Goal: Task Accomplishment & Management: Manage account settings

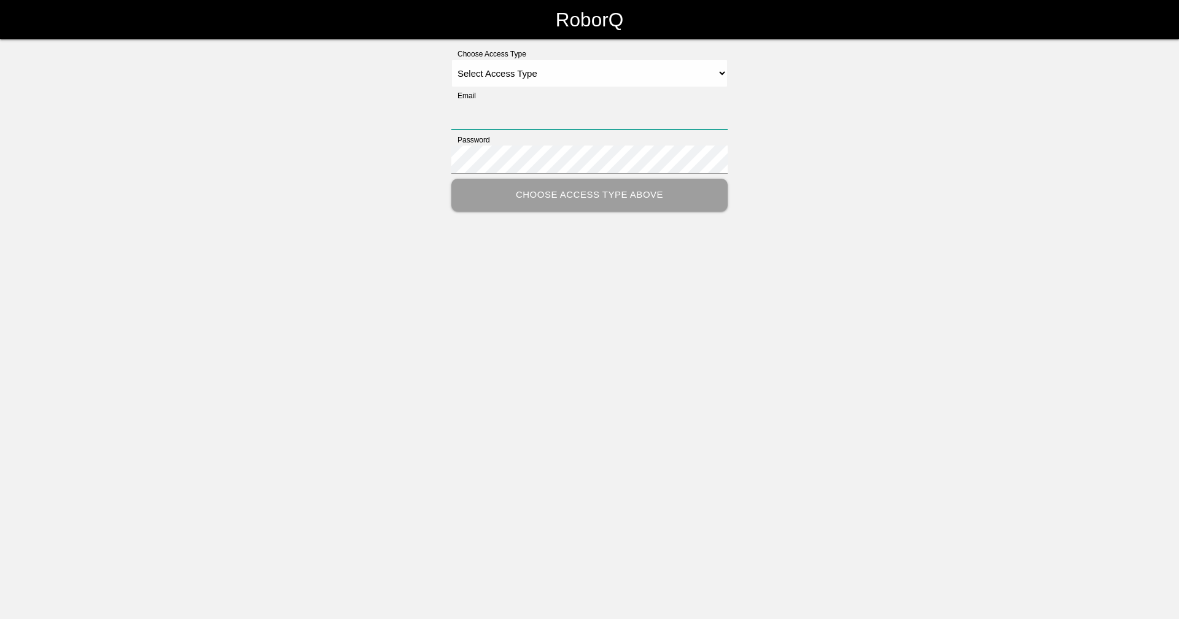
type input "[EMAIL_ADDRESS][DOMAIN_NAME]"
click at [601, 69] on select "Select Access Type Admin Customer Supervisor Worker" at bounding box center [589, 74] width 276 height 28
select select "Supervisor"
click at [451, 60] on select "Select Access Type Admin Customer Supervisor Worker" at bounding box center [589, 74] width 276 height 28
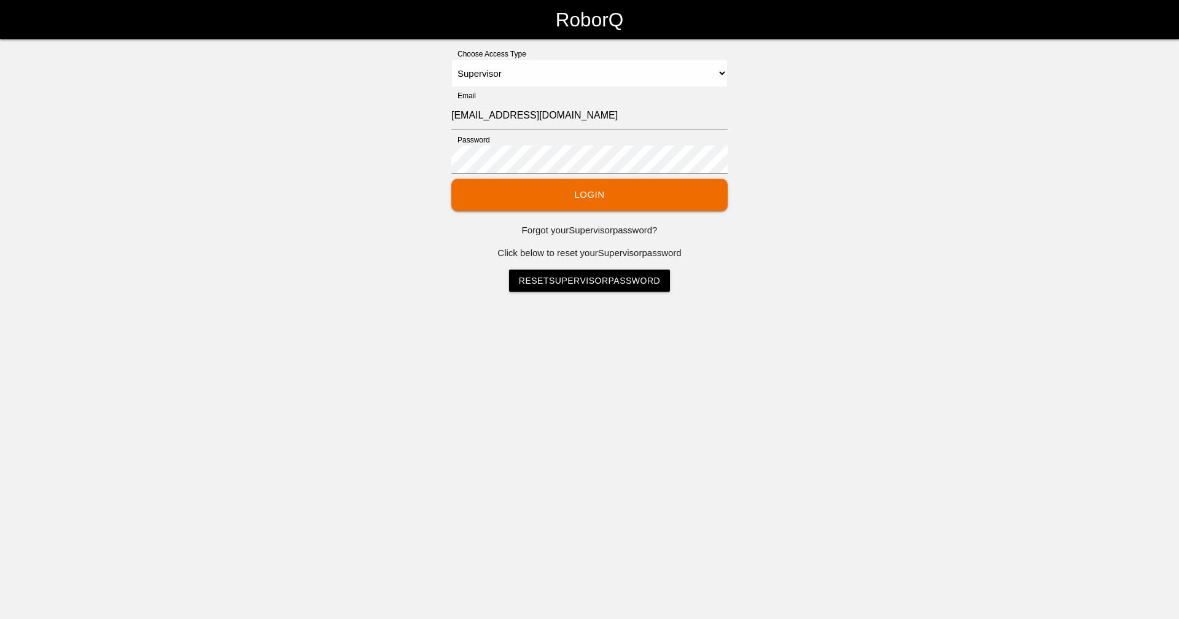
click at [550, 188] on button "Login" at bounding box center [589, 195] width 276 height 33
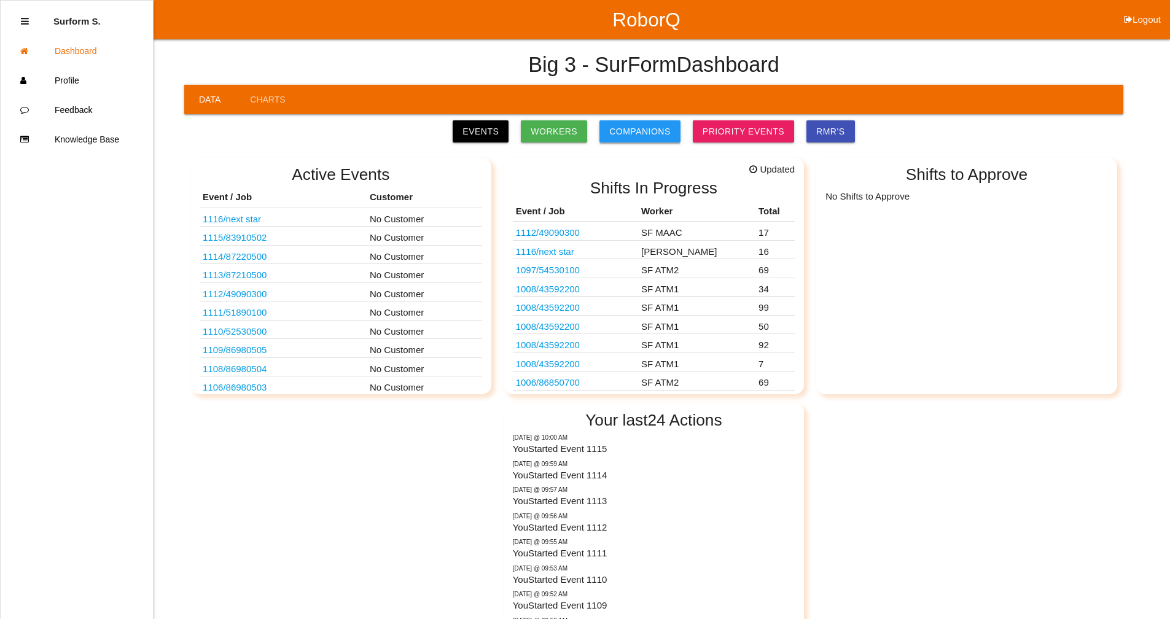
click at [656, 129] on link "Companions" at bounding box center [639, 131] width 81 height 22
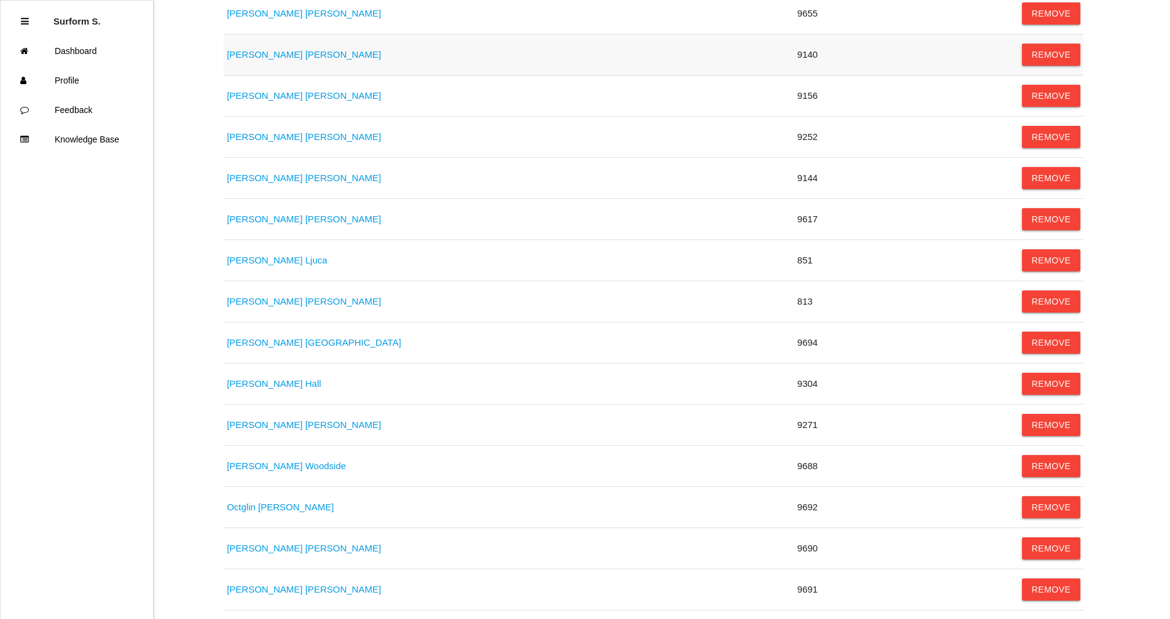
scroll to position [307, 0]
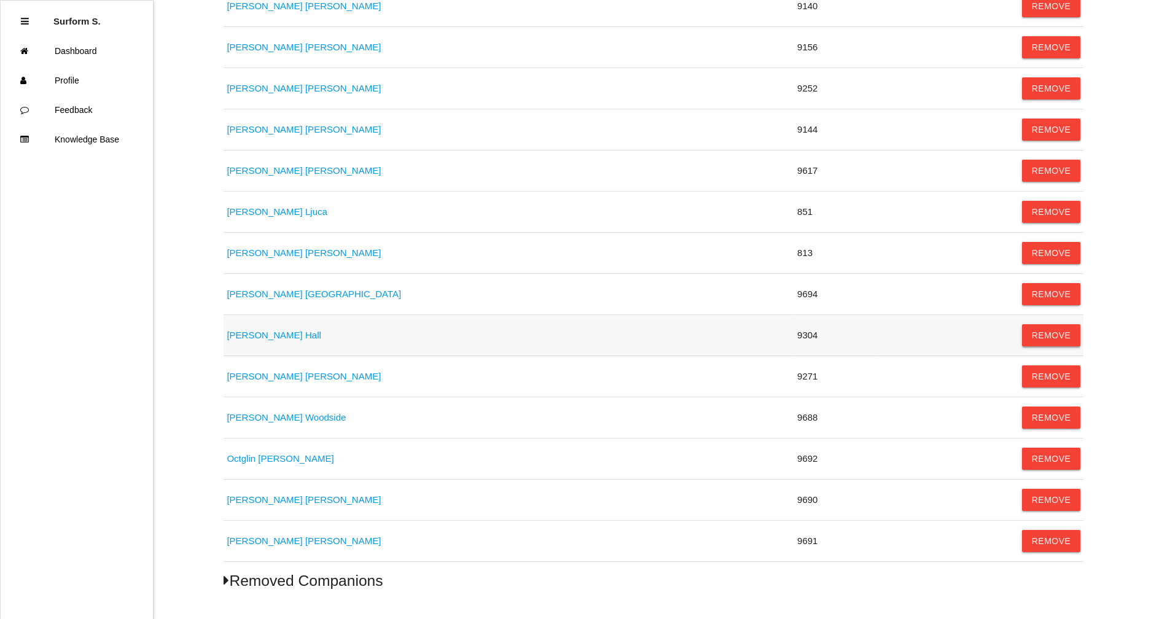
click at [1062, 334] on button "Remove" at bounding box center [1051, 335] width 59 height 22
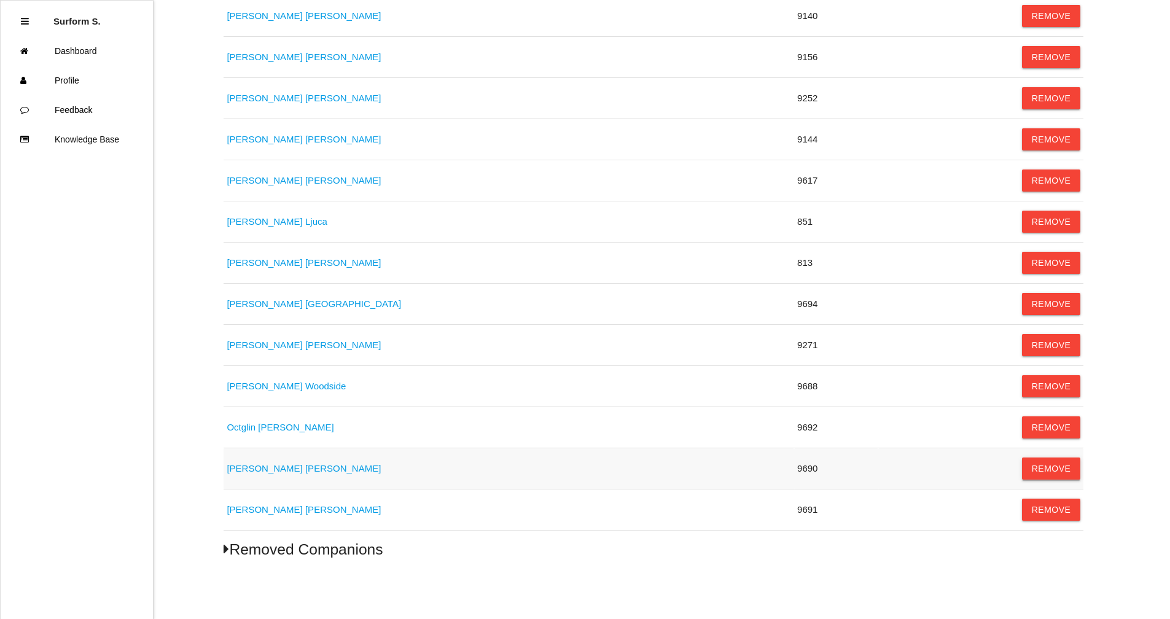
click at [1052, 471] on button "Remove" at bounding box center [1051, 468] width 59 height 22
click at [320, 545] on h5 "Removed Companions" at bounding box center [653, 549] width 860 height 17
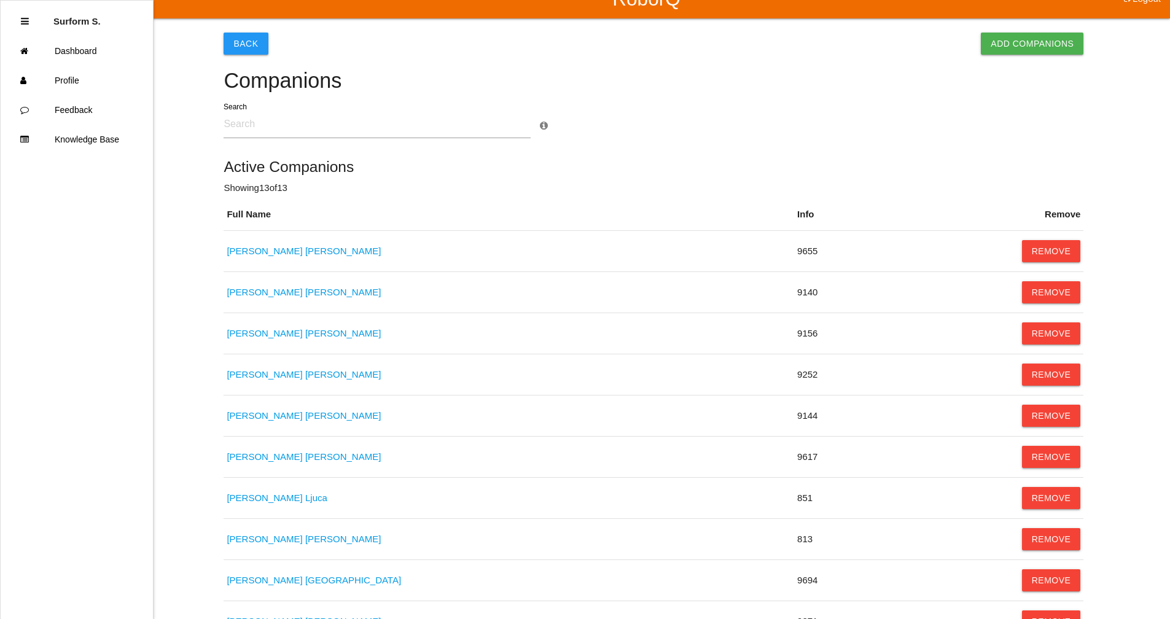
scroll to position [0, 0]
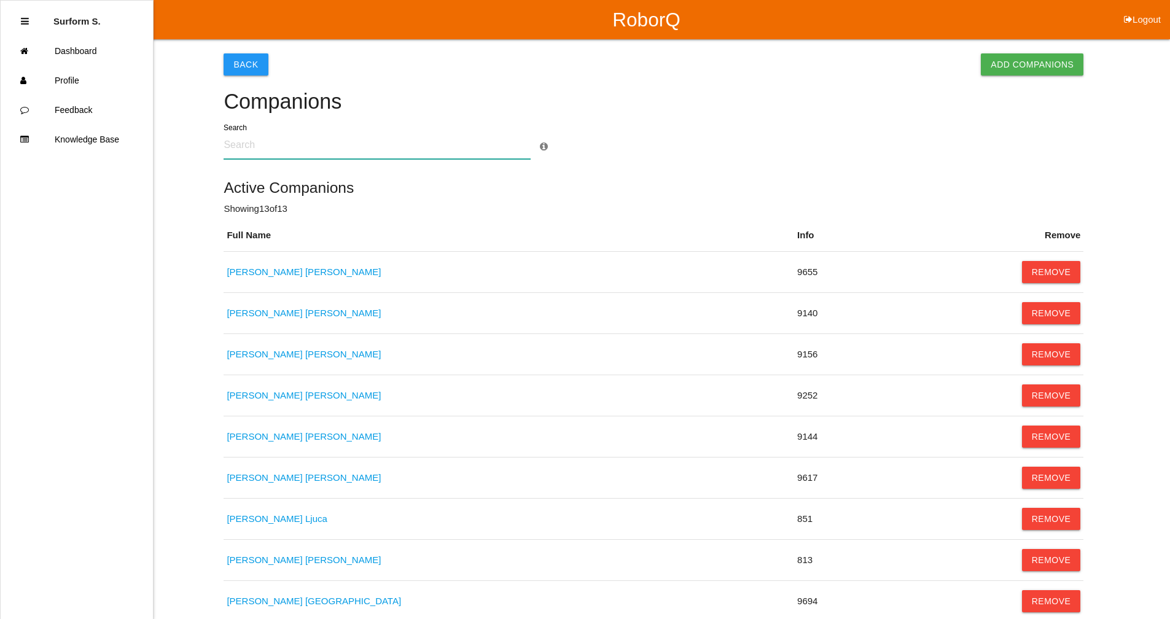
click at [234, 141] on input "text" at bounding box center [376, 145] width 307 height 28
type input "[PERSON_NAME]"
click link "[PERSON_NAME]" at bounding box center [304, 271] width 154 height 10
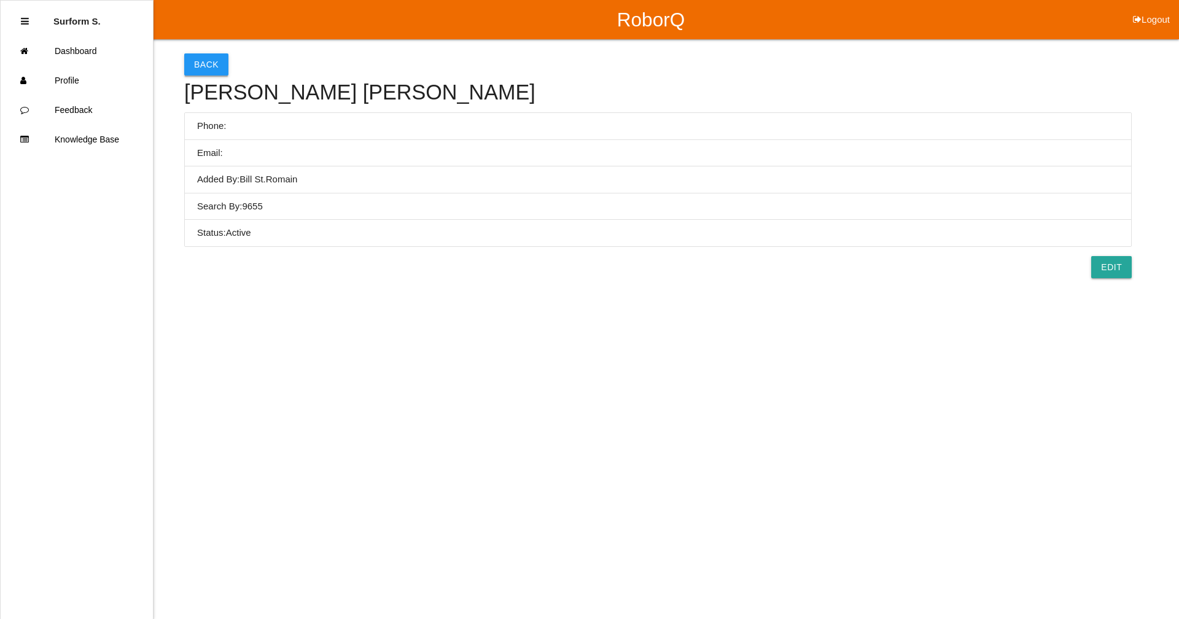
click at [209, 63] on button "Back" at bounding box center [206, 64] width 44 height 22
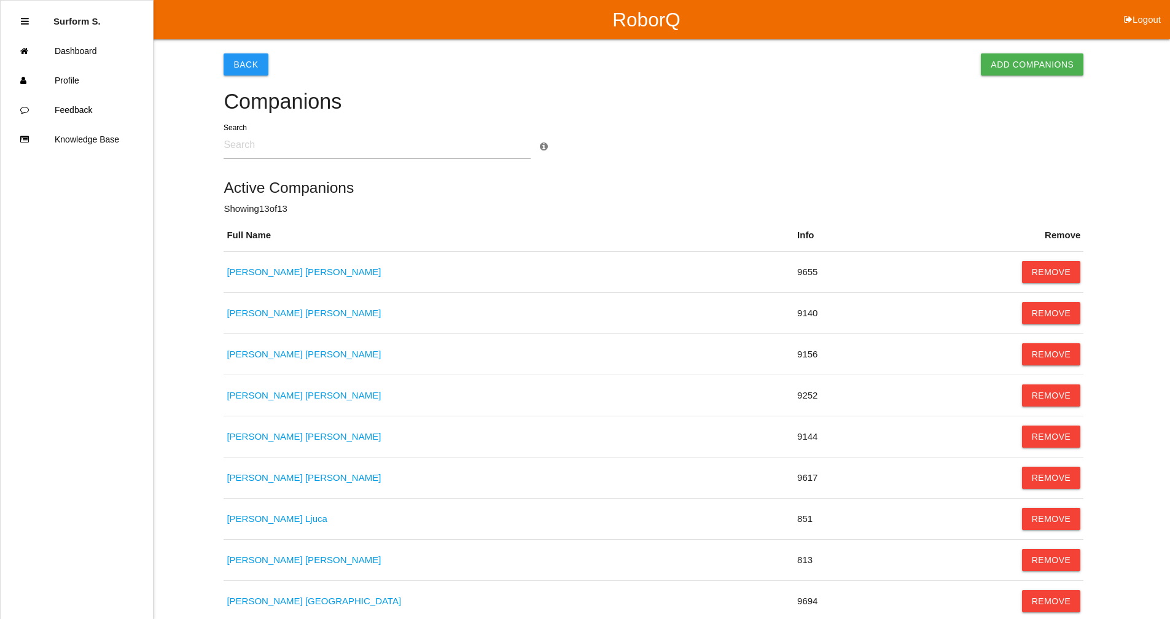
click at [262, 146] on input "text" at bounding box center [376, 145] width 307 height 28
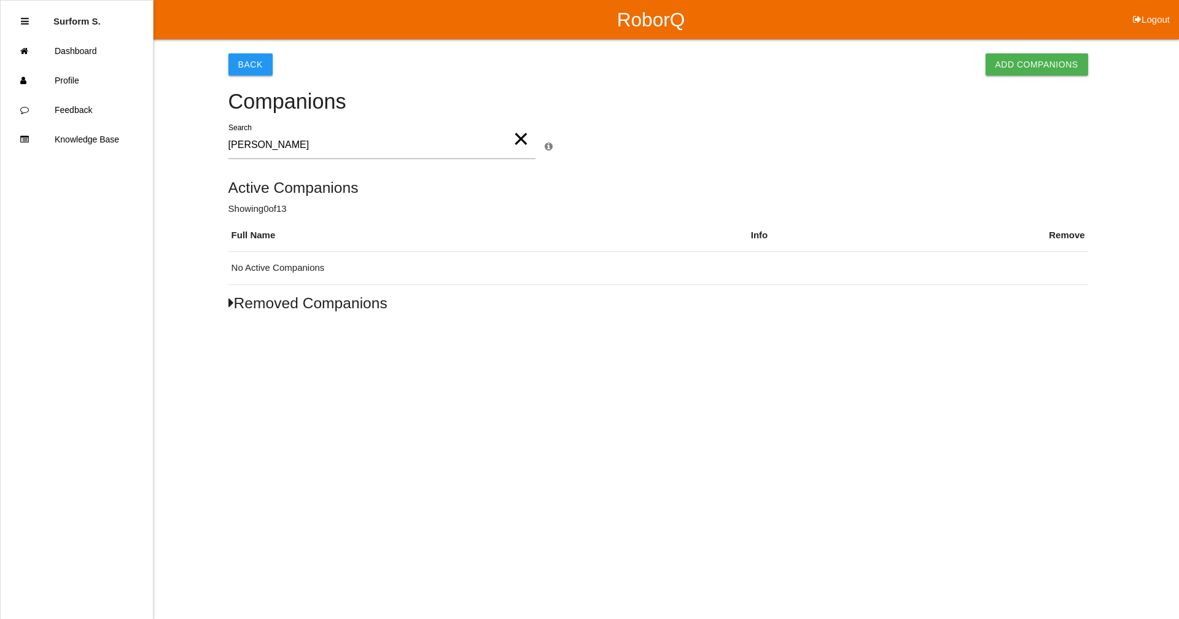
type input "[PERSON_NAME]"
click at [233, 309] on h5 "Removed Companions" at bounding box center [658, 303] width 860 height 17
click at [547, 144] on icon at bounding box center [549, 146] width 8 height 9
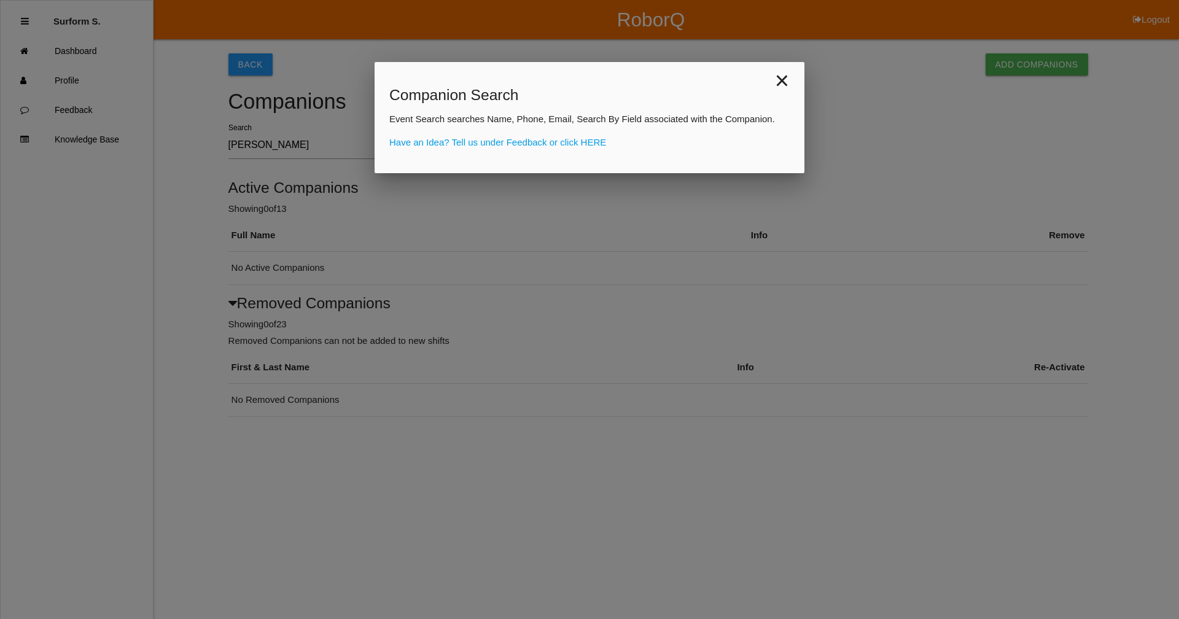
click at [783, 83] on span "×" at bounding box center [782, 80] width 45 height 37
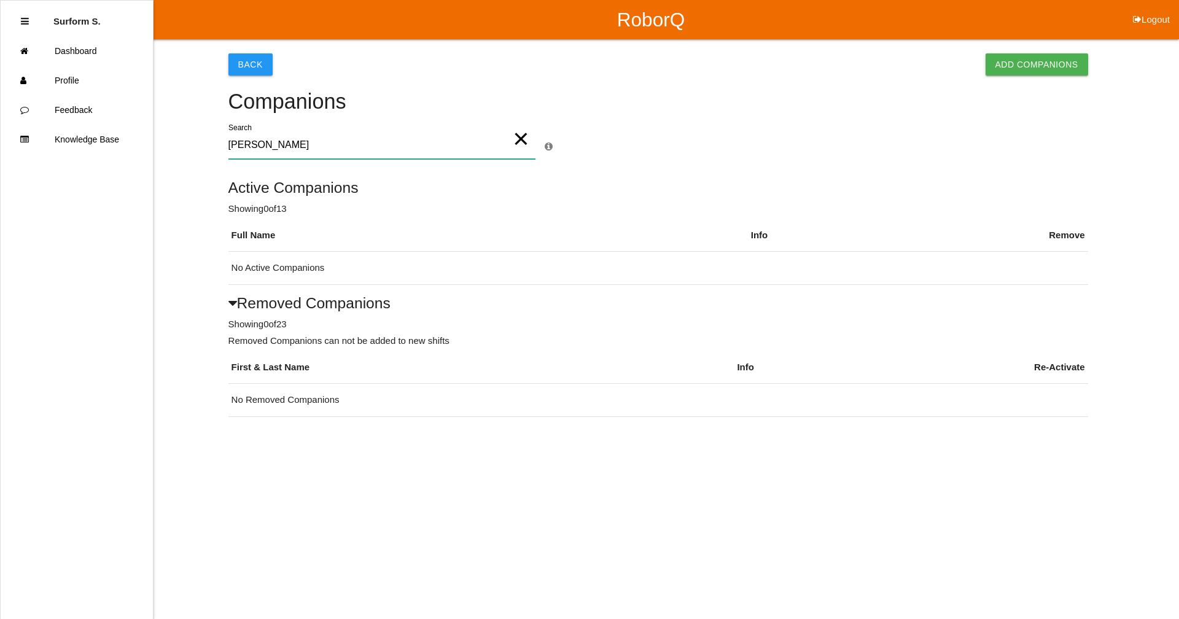
click at [402, 136] on input "[PERSON_NAME]" at bounding box center [381, 145] width 307 height 28
click at [1028, 63] on button "Add Companions" at bounding box center [1036, 64] width 103 height 22
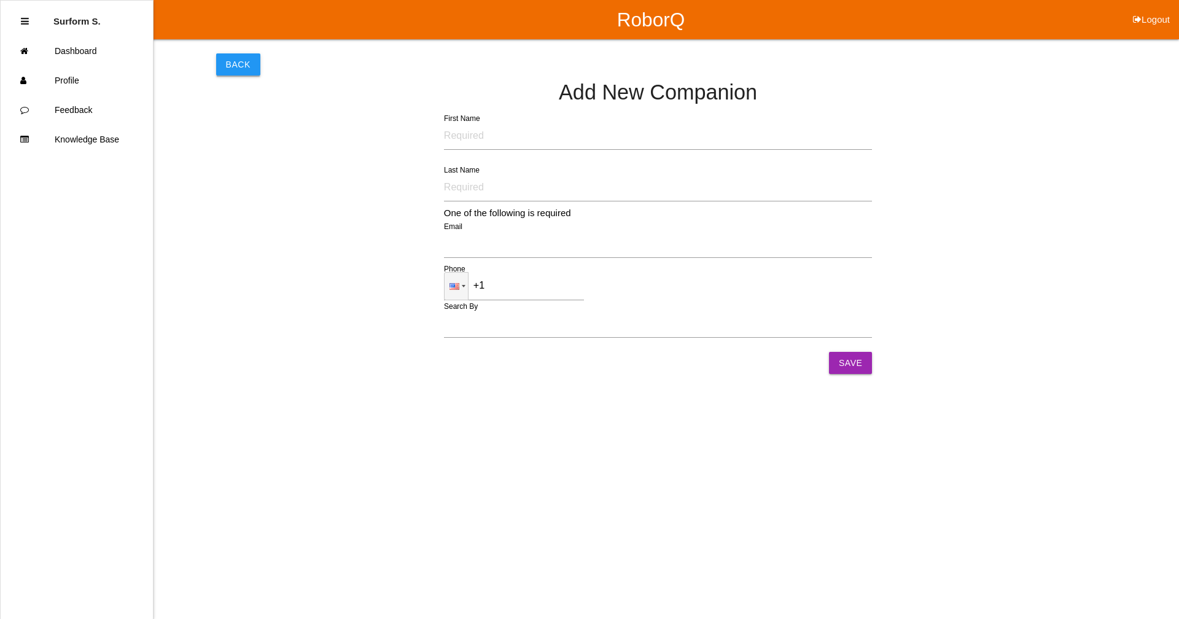
click at [238, 63] on button "Back" at bounding box center [238, 64] width 44 height 22
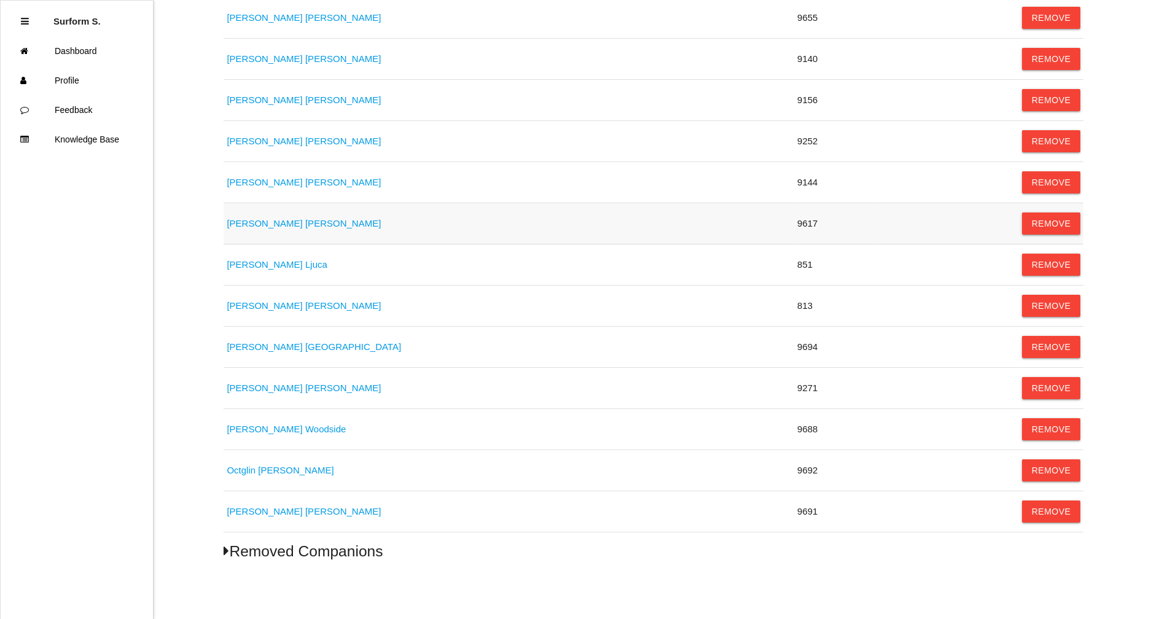
scroll to position [257, 0]
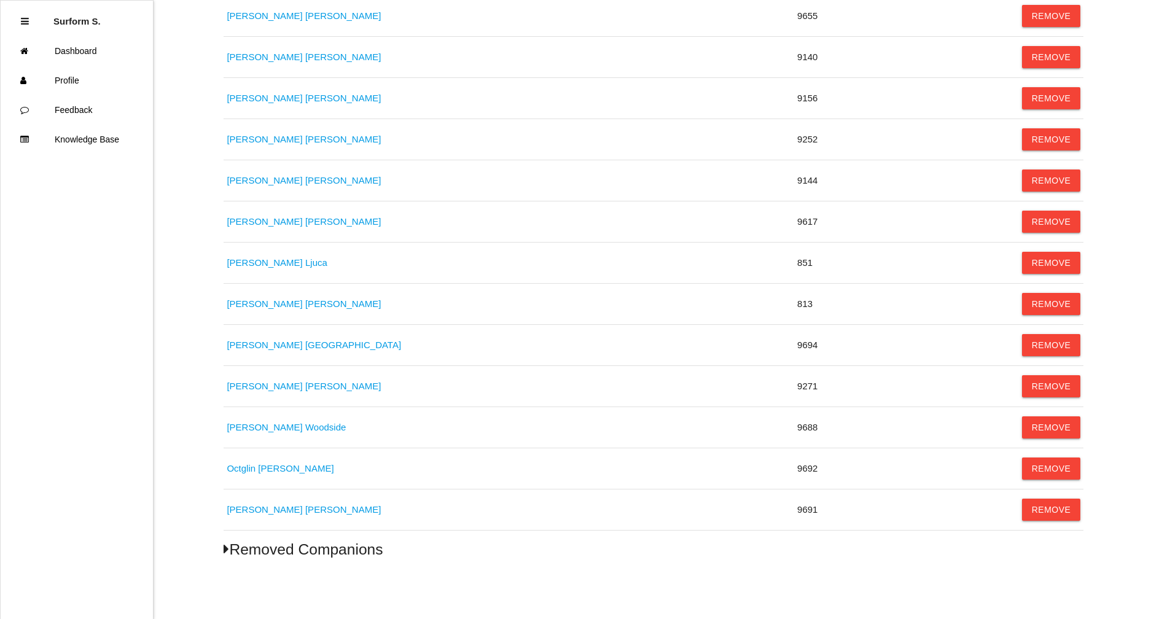
click at [228, 553] on icon at bounding box center [226, 549] width 6 height 15
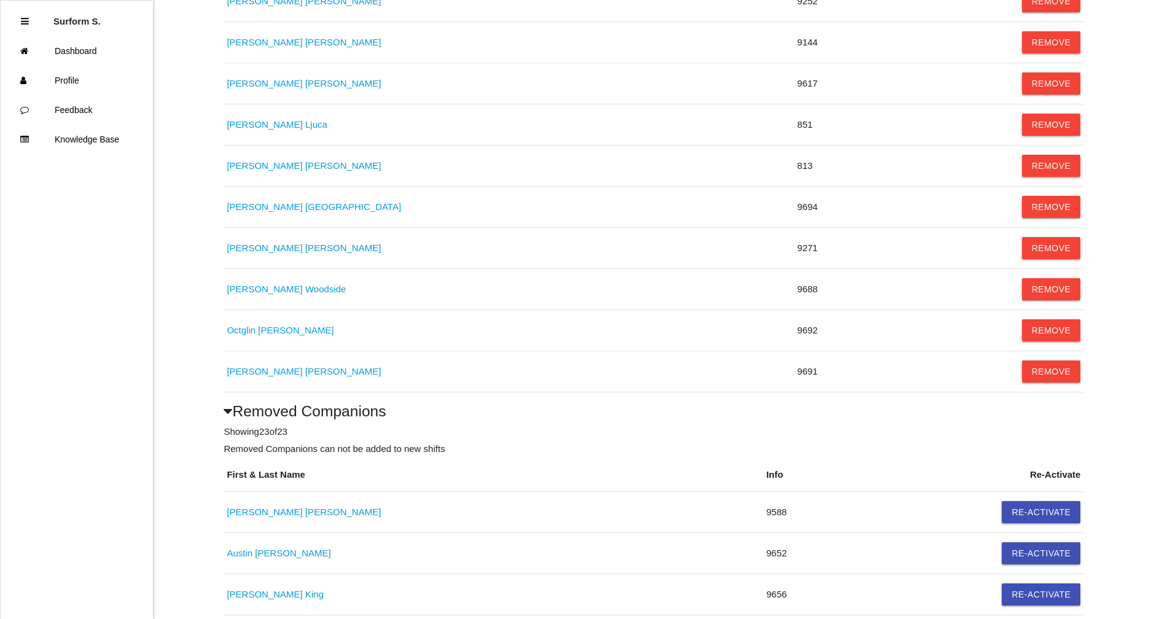
scroll to position [416, 0]
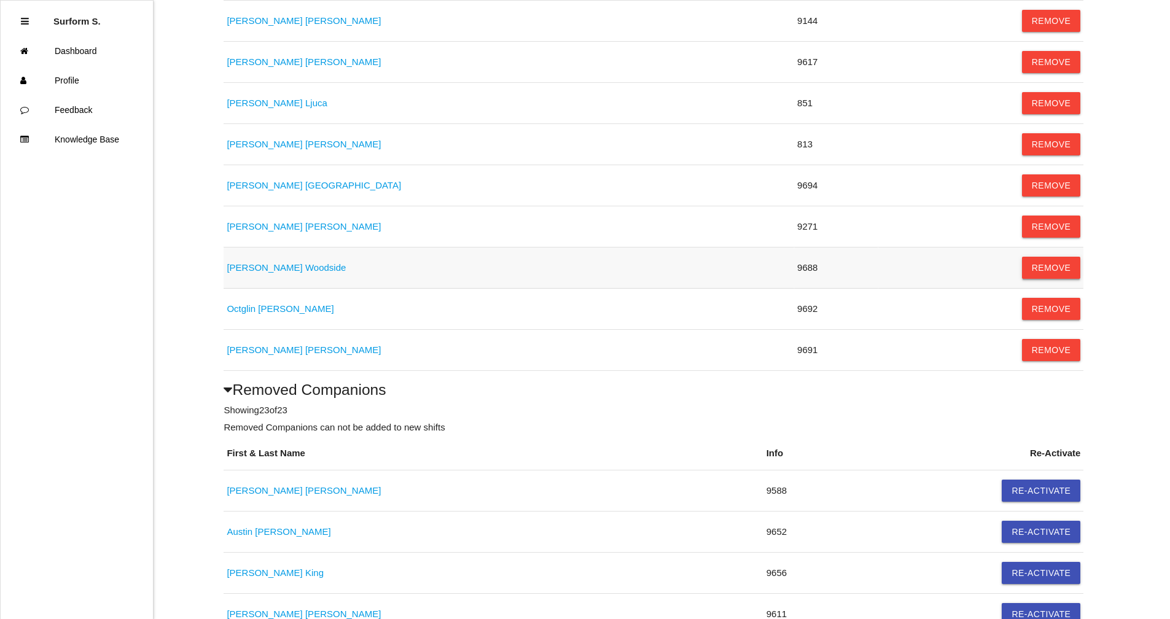
click at [1049, 268] on button "Remove" at bounding box center [1051, 268] width 59 height 22
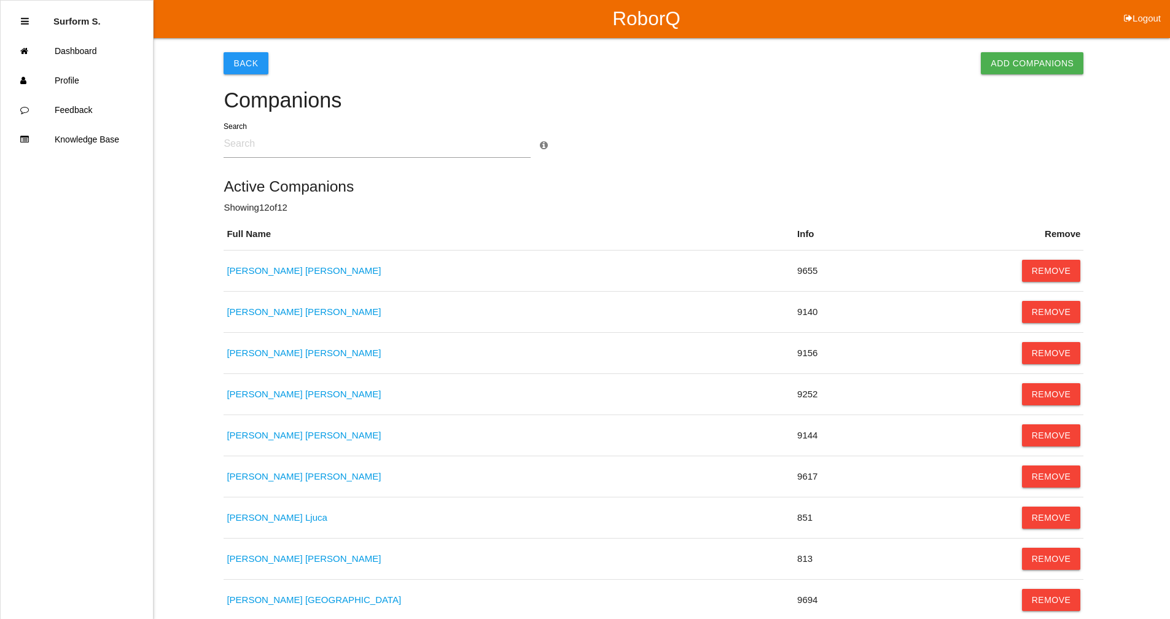
scroll to position [0, 0]
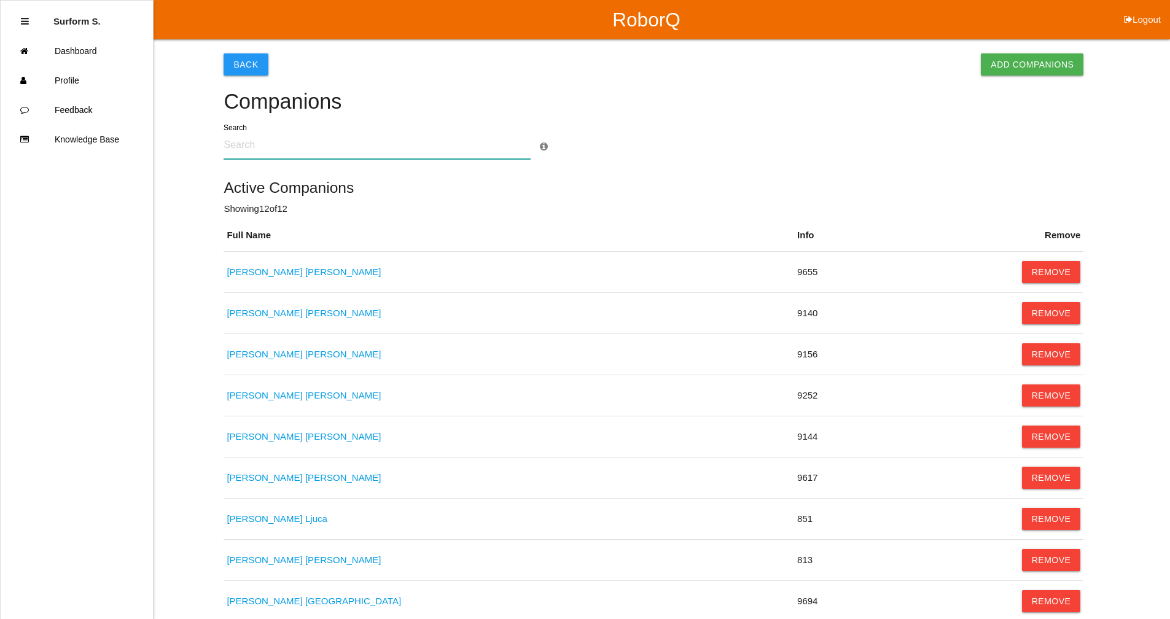
click at [359, 151] on input "text" at bounding box center [376, 145] width 307 height 28
type input "[PERSON_NAME]"
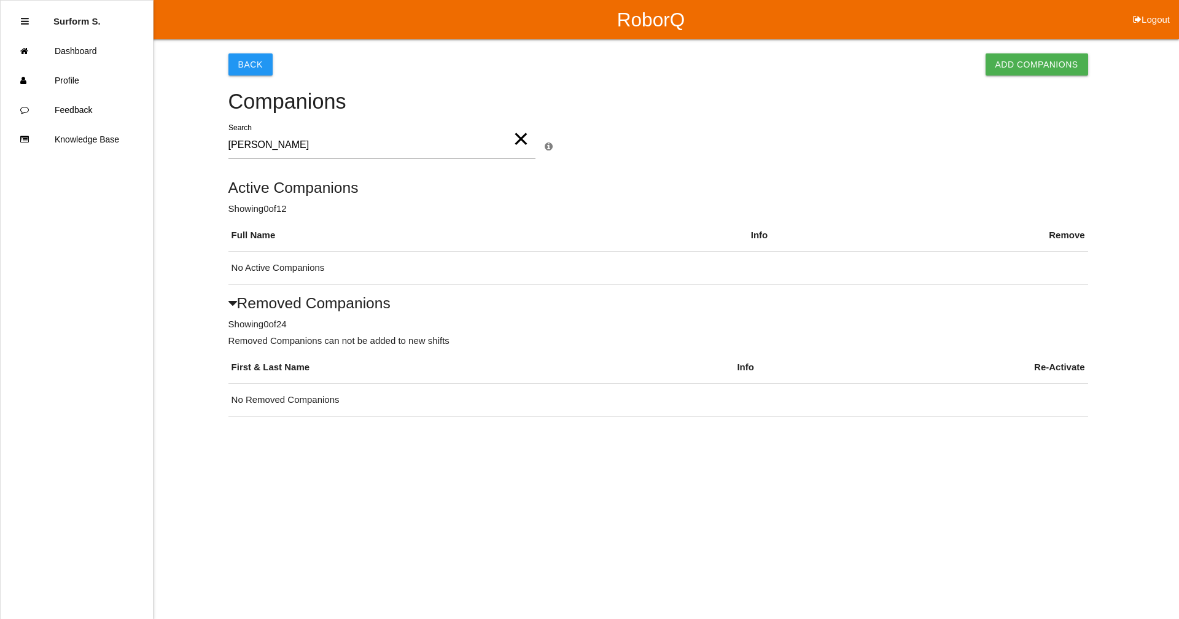
click at [521, 141] on span "×" at bounding box center [521, 136] width 16 height 44
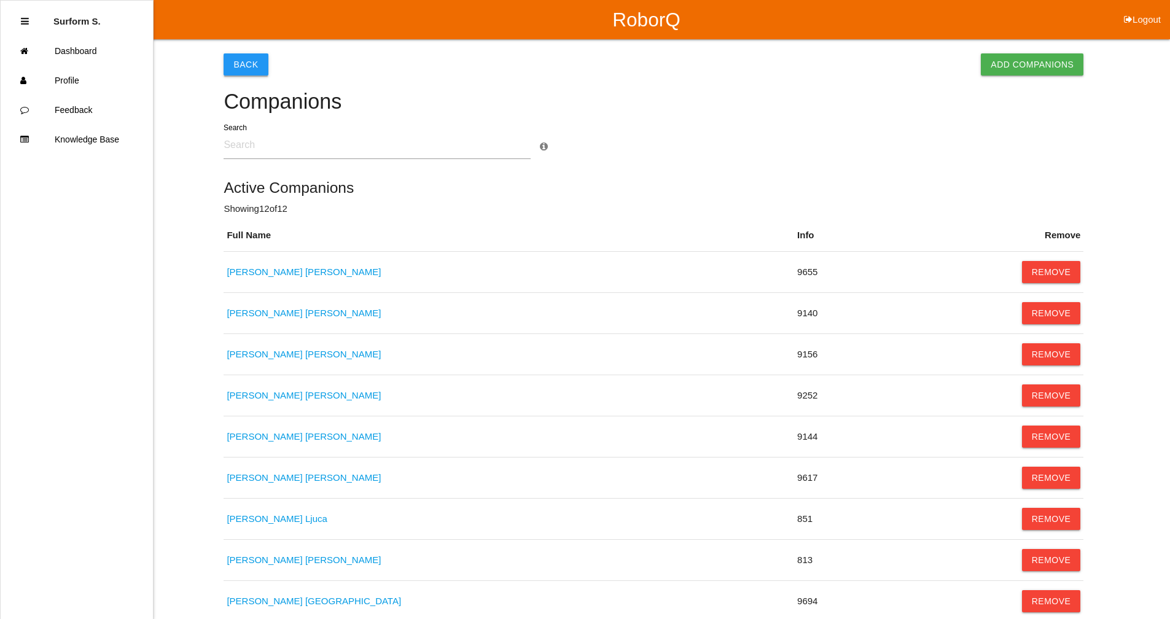
click at [249, 68] on button "Back" at bounding box center [245, 64] width 44 height 22
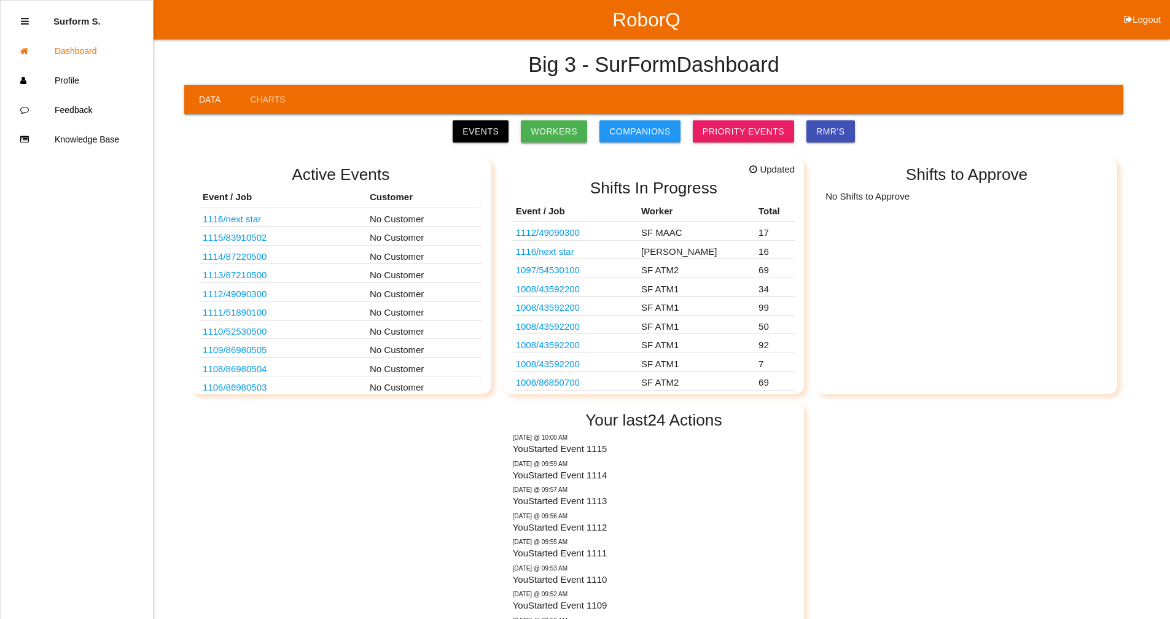
click at [559, 130] on link "Workers" at bounding box center [554, 131] width 66 height 22
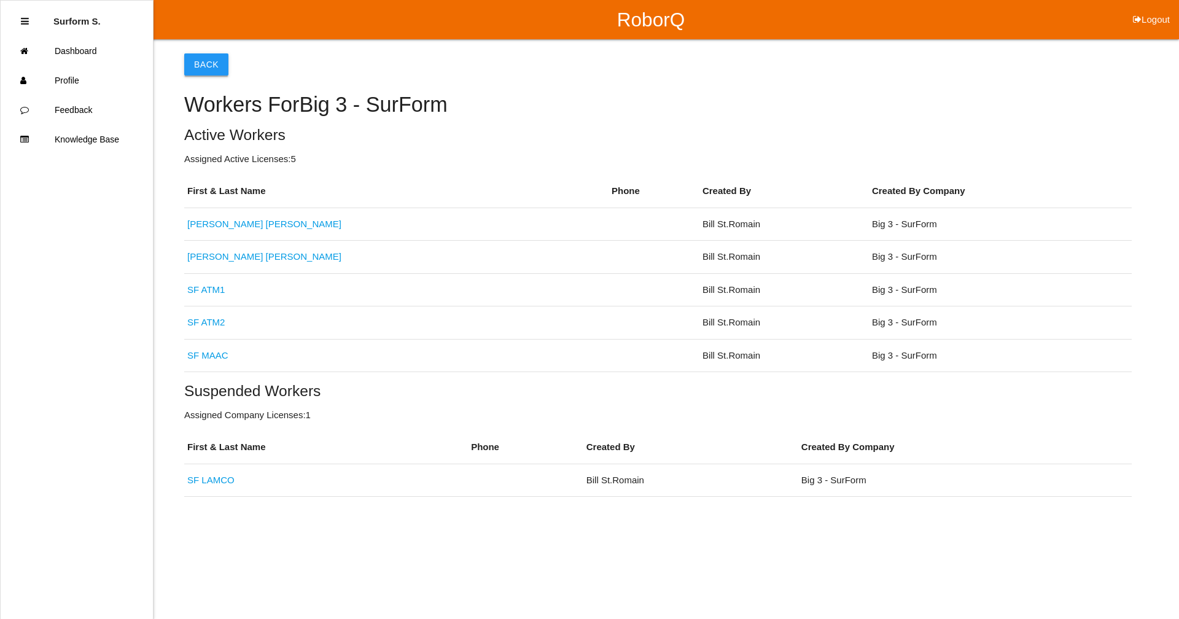
click at [191, 59] on button "Back" at bounding box center [206, 64] width 44 height 22
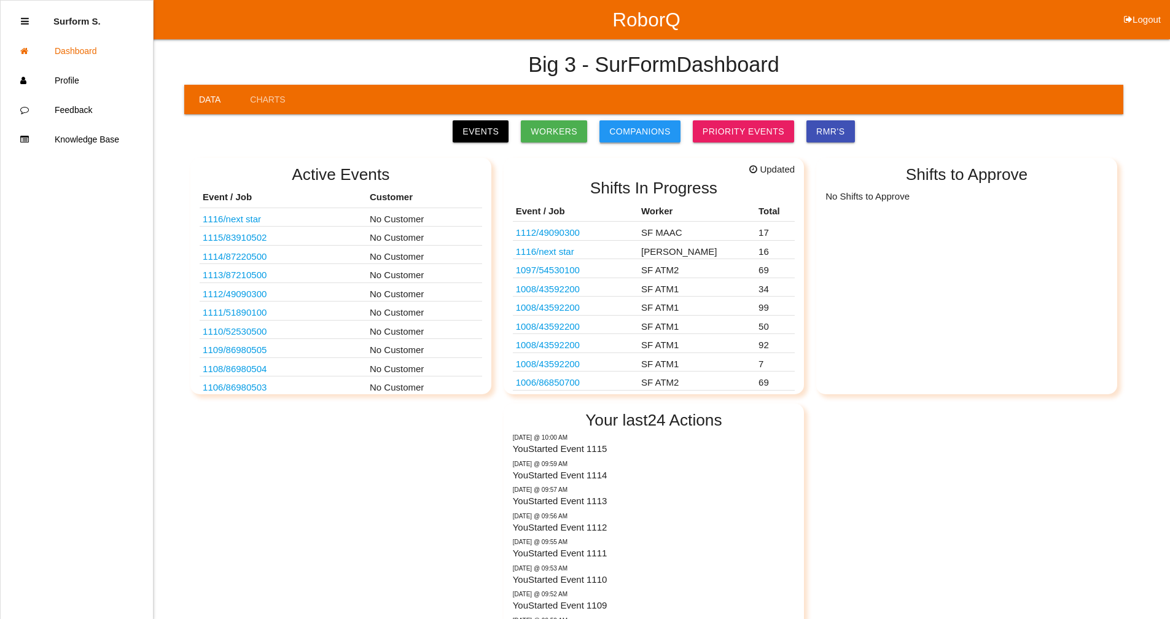
click at [651, 131] on link "Companions" at bounding box center [639, 131] width 81 height 22
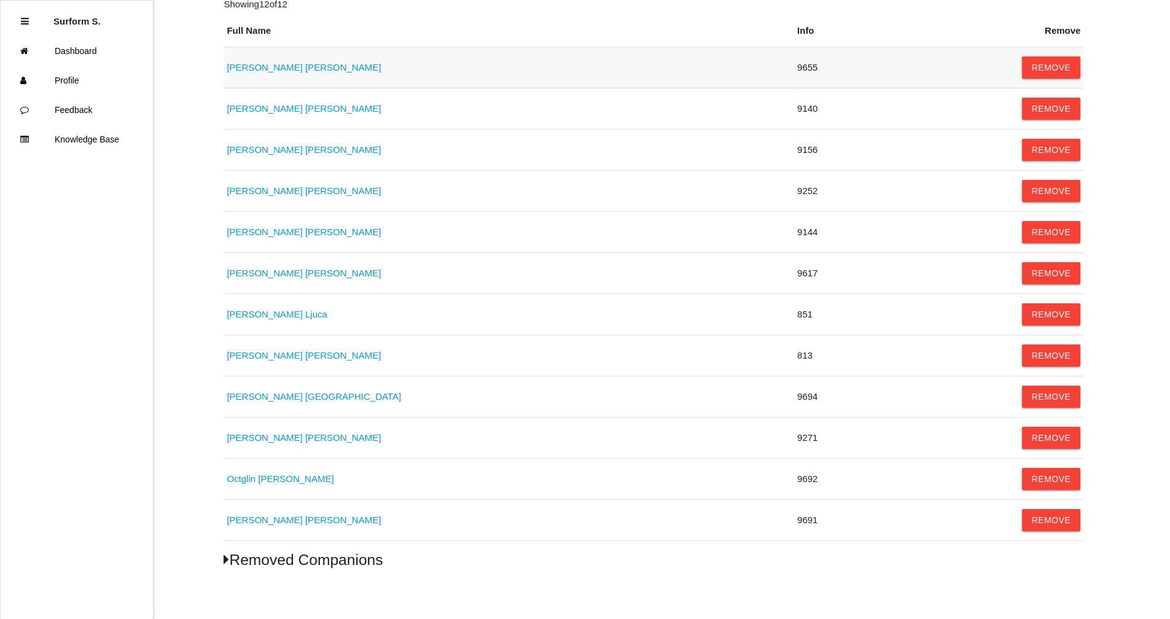
scroll to position [216, 0]
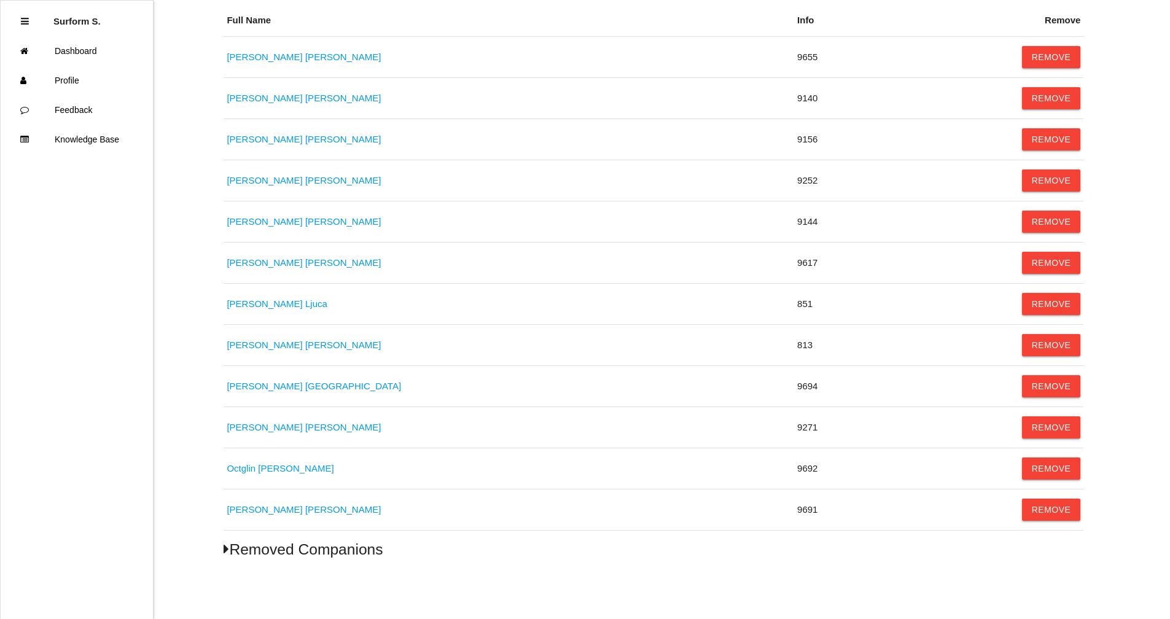
click at [231, 549] on h5 "Removed Companions" at bounding box center [653, 549] width 860 height 17
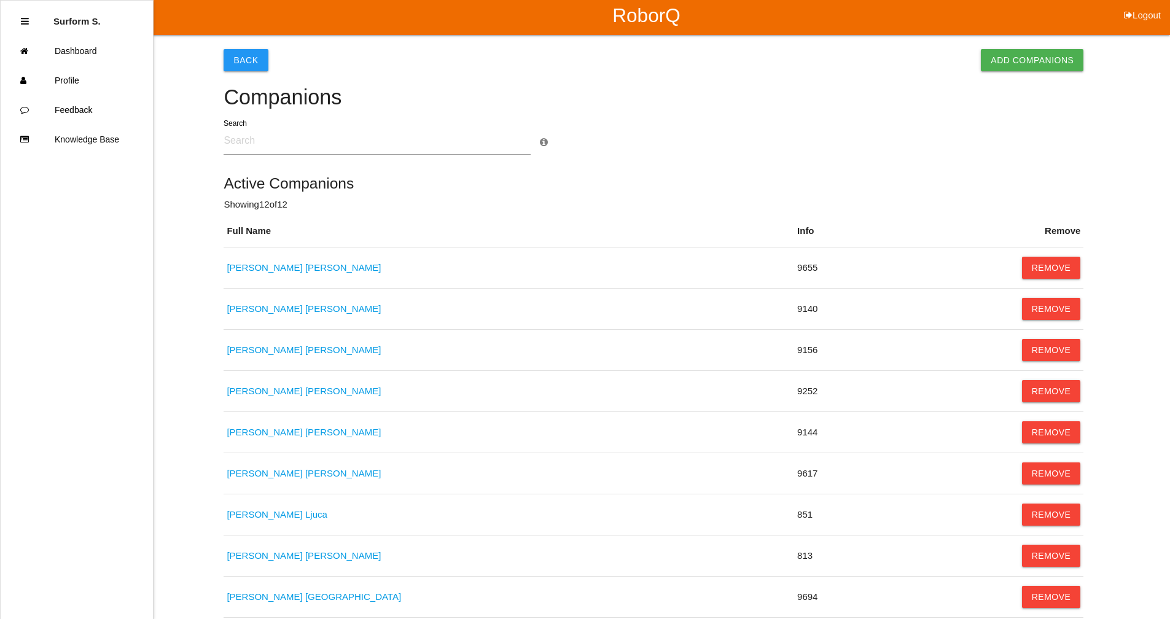
scroll to position [0, 0]
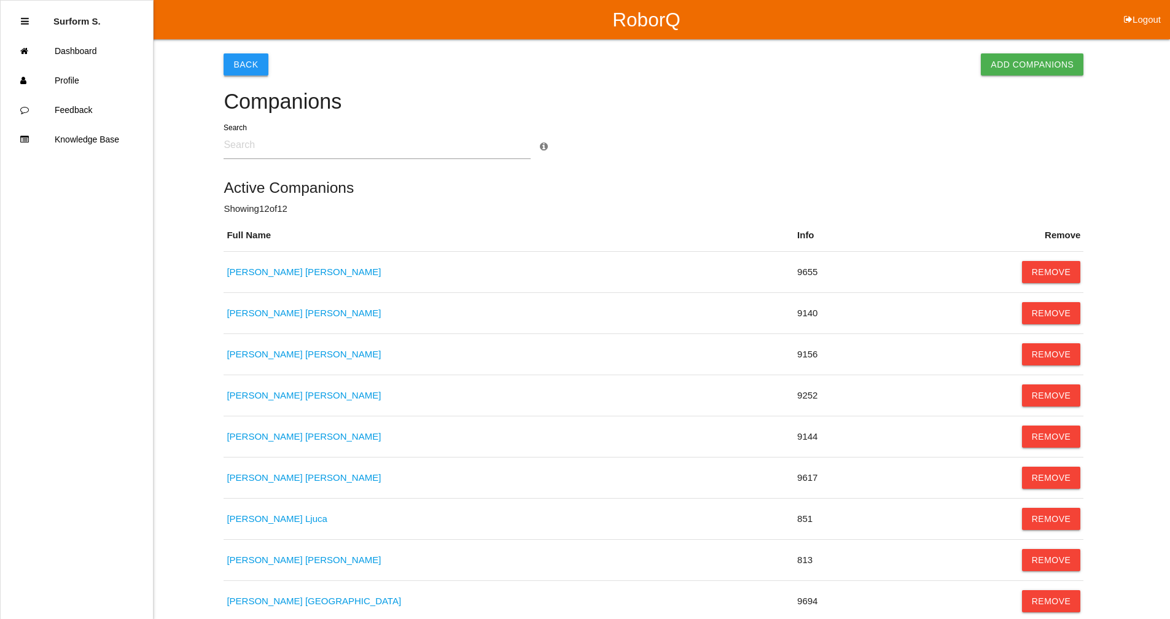
click at [252, 68] on button "Back" at bounding box center [245, 64] width 44 height 22
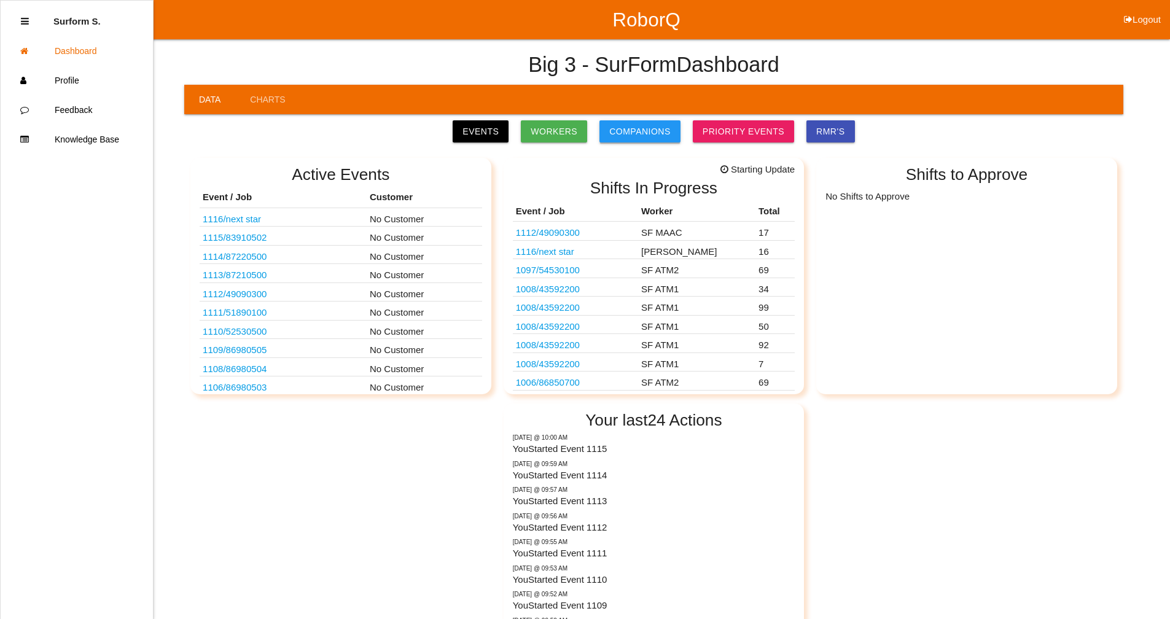
click at [620, 133] on link "Companions" at bounding box center [639, 131] width 81 height 22
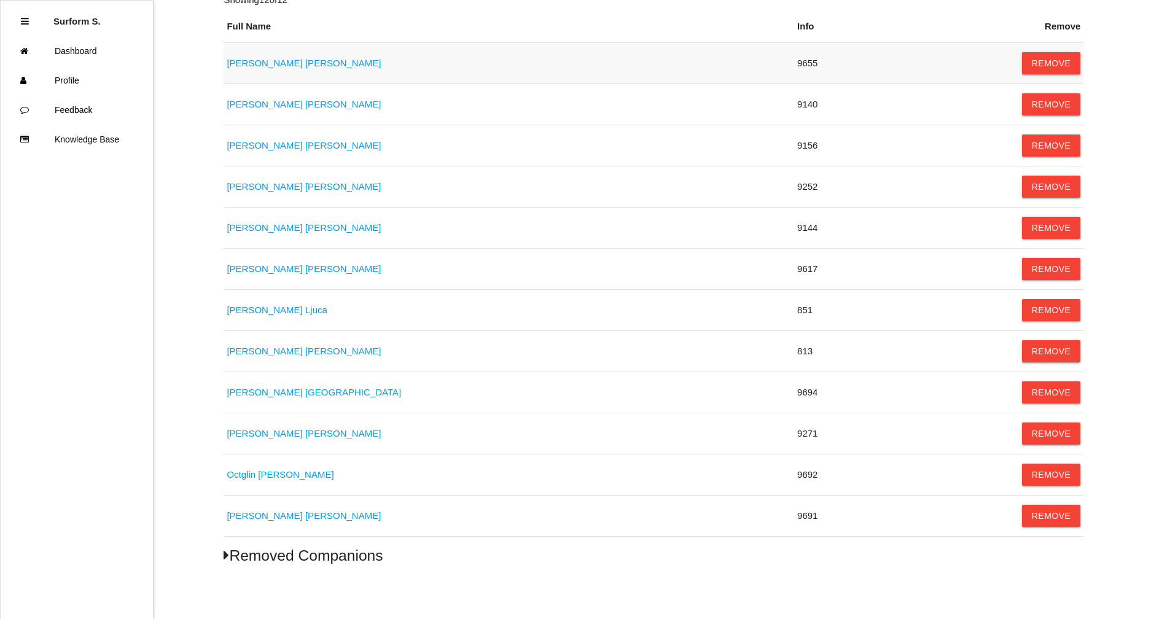
scroll to position [216, 0]
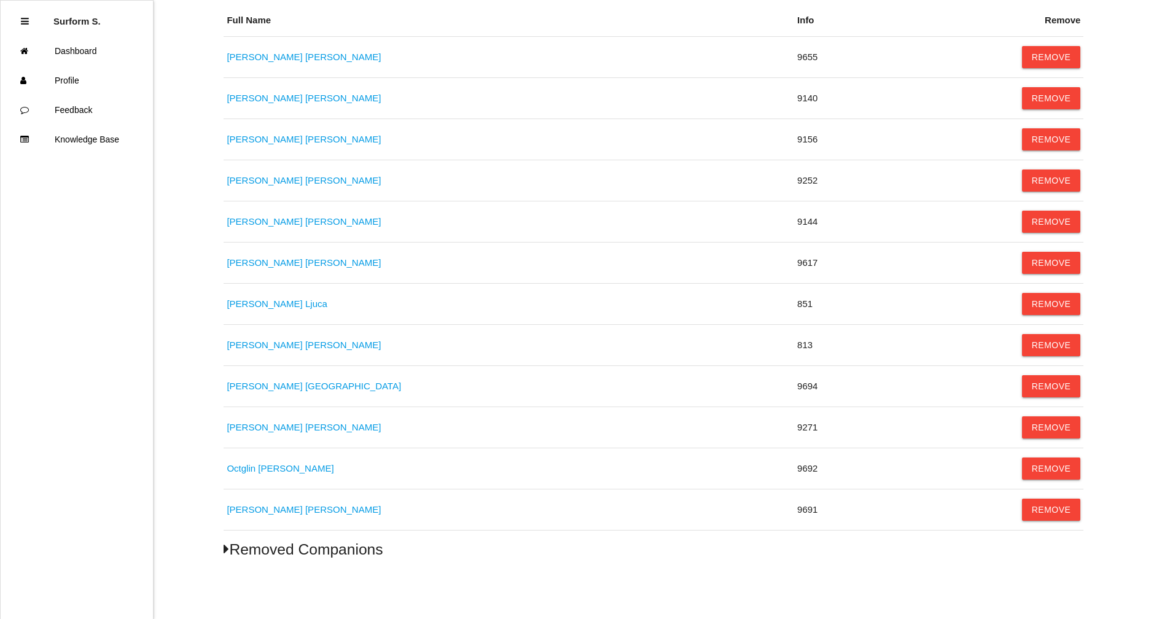
click at [253, 551] on h5 "Removed Companions" at bounding box center [653, 549] width 860 height 17
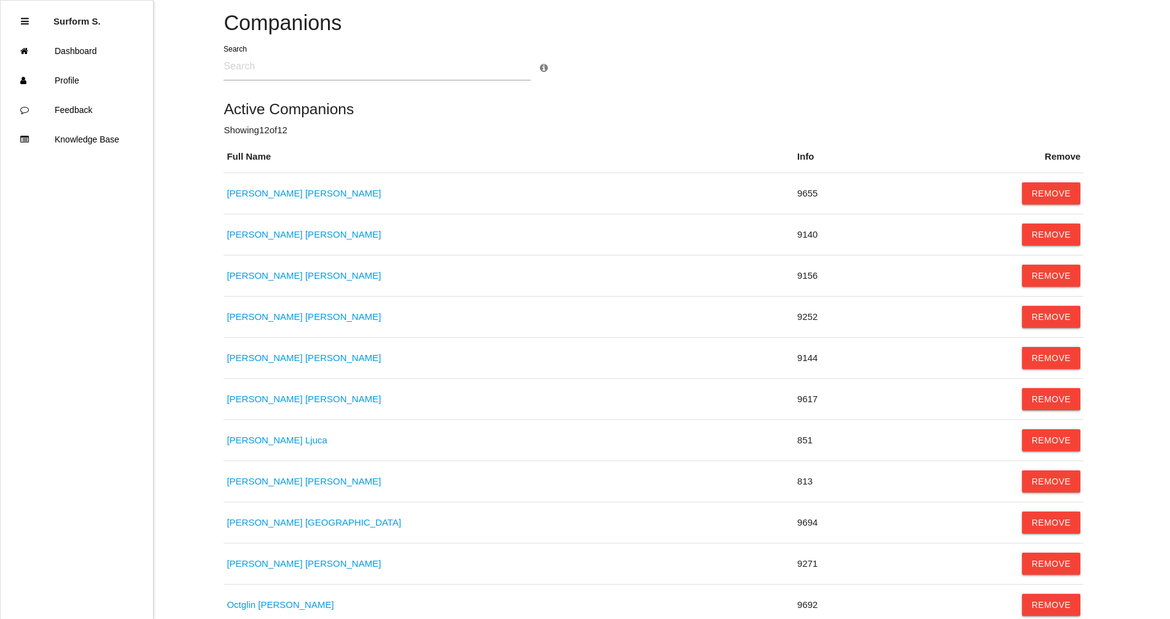
scroll to position [0, 0]
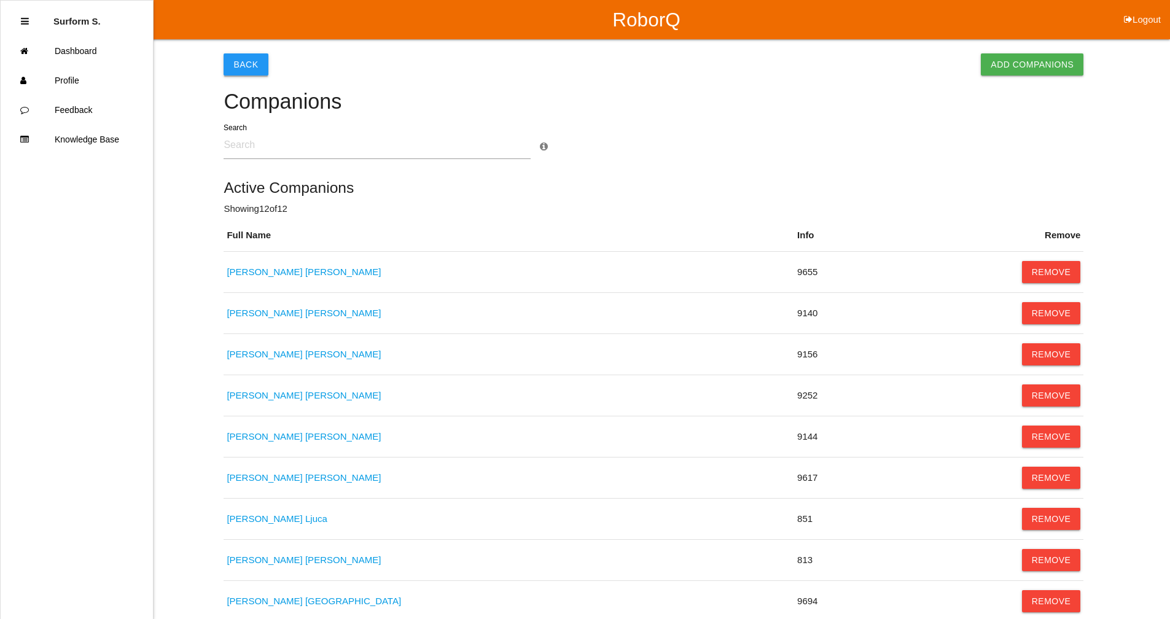
click at [249, 59] on button "Back" at bounding box center [245, 64] width 44 height 22
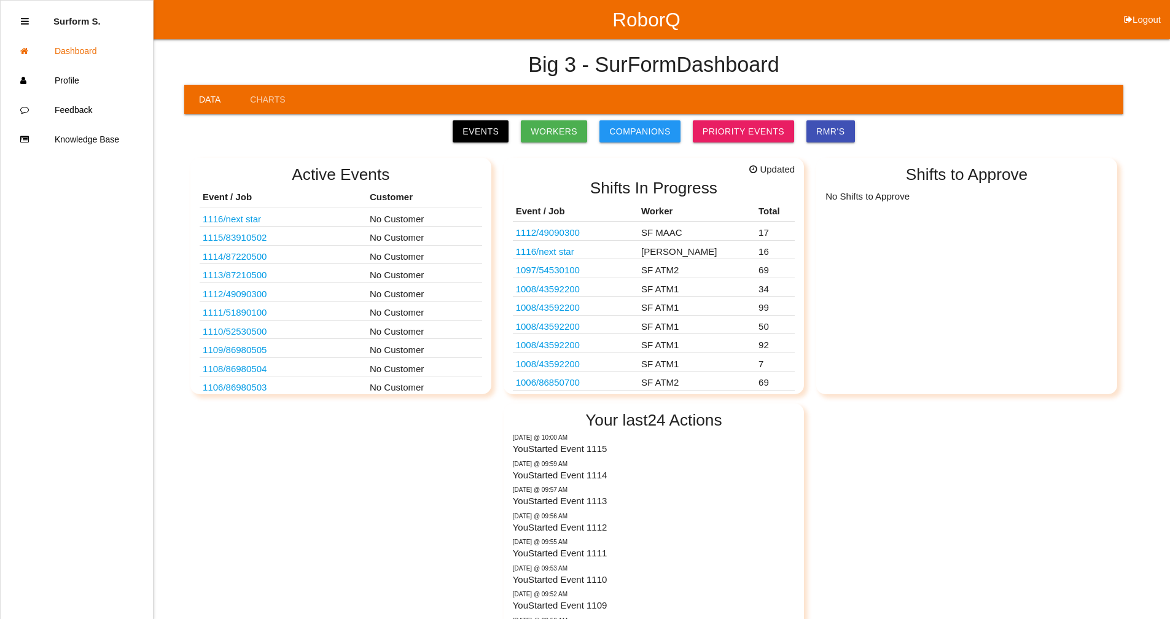
click at [1151, 9] on button "Logout" at bounding box center [1141, 4] width 55 height 9
select select "Supervisor"
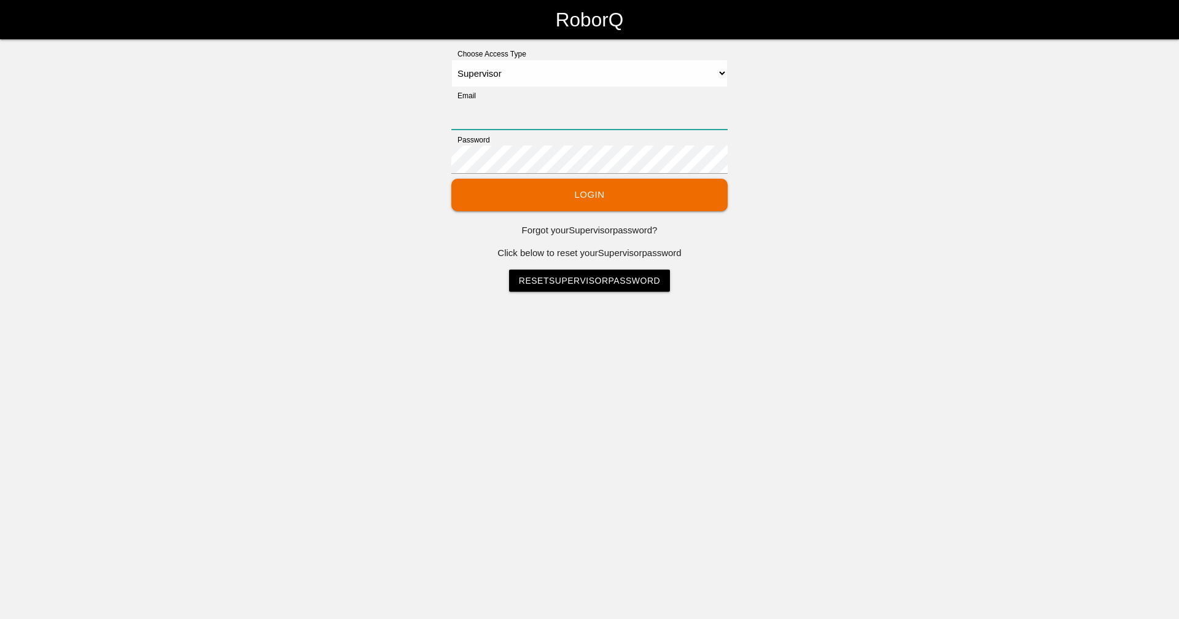
type input "[EMAIL_ADDRESS][DOMAIN_NAME]"
click at [565, 186] on button "Login" at bounding box center [589, 195] width 276 height 33
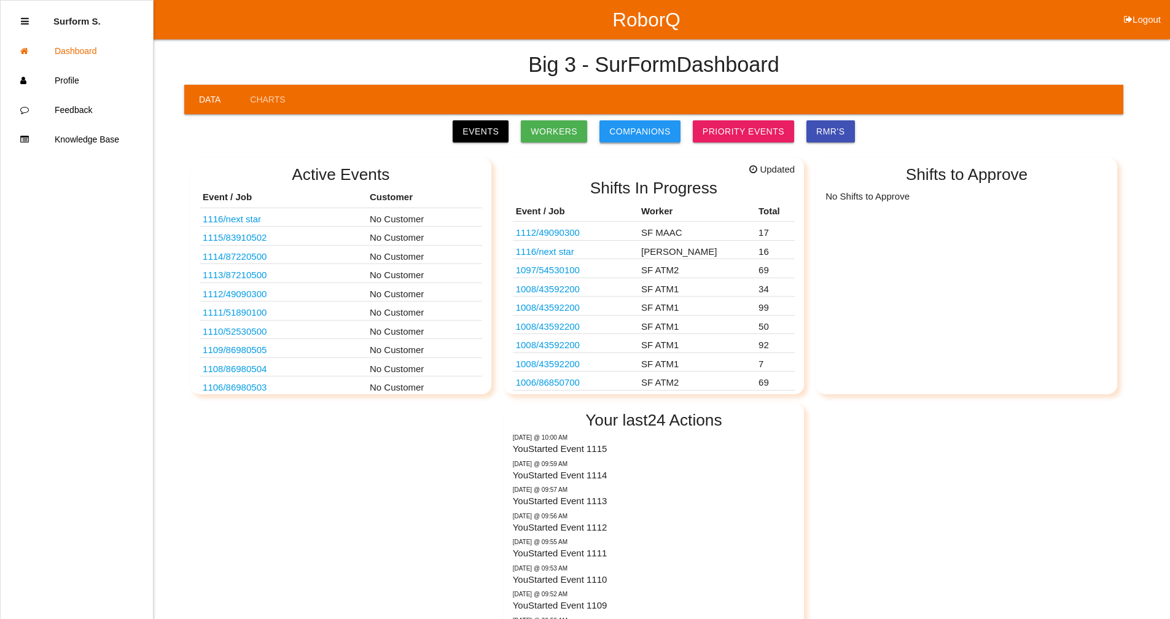
click at [631, 129] on link "Companions" at bounding box center [639, 131] width 81 height 22
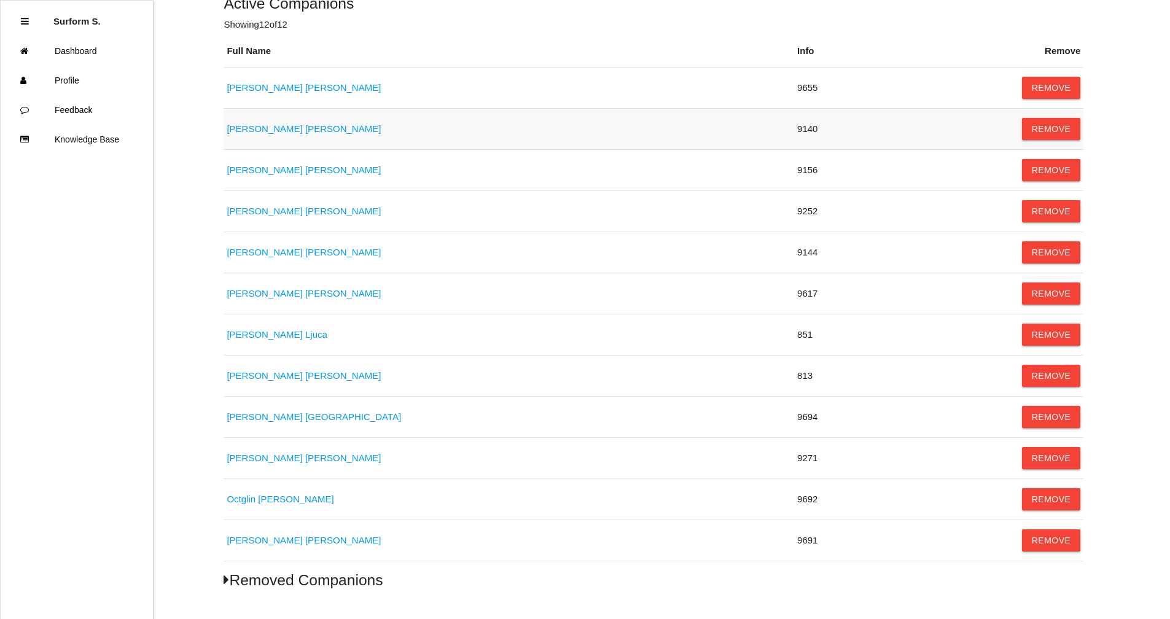
scroll to position [216, 0]
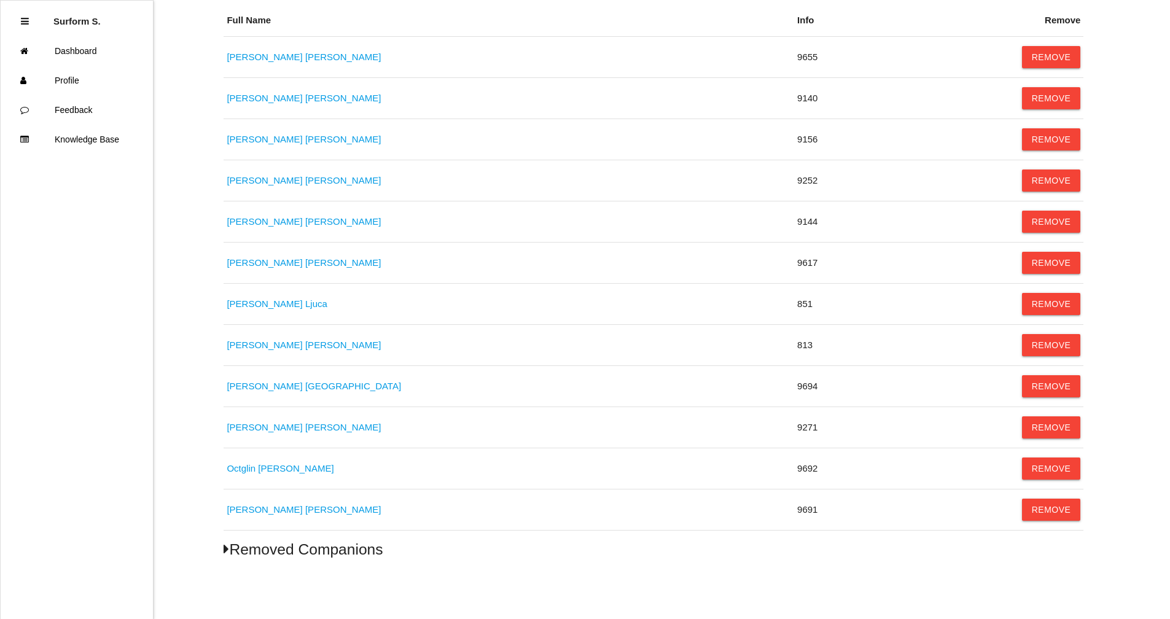
click at [252, 552] on h5 "Removed Companions" at bounding box center [653, 549] width 860 height 17
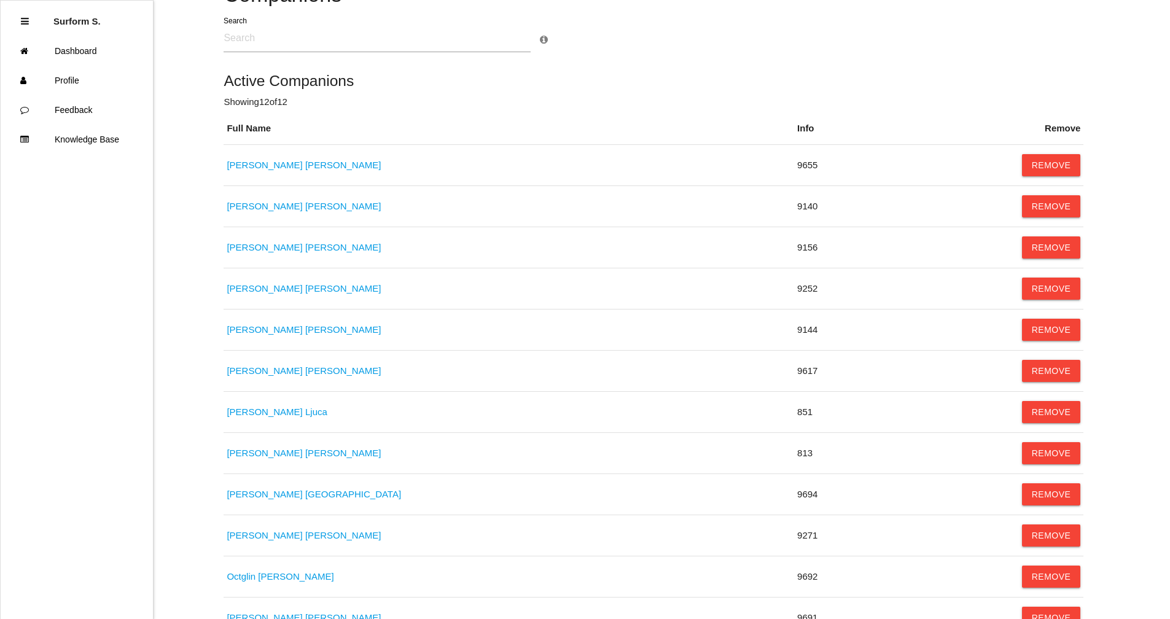
scroll to position [0, 0]
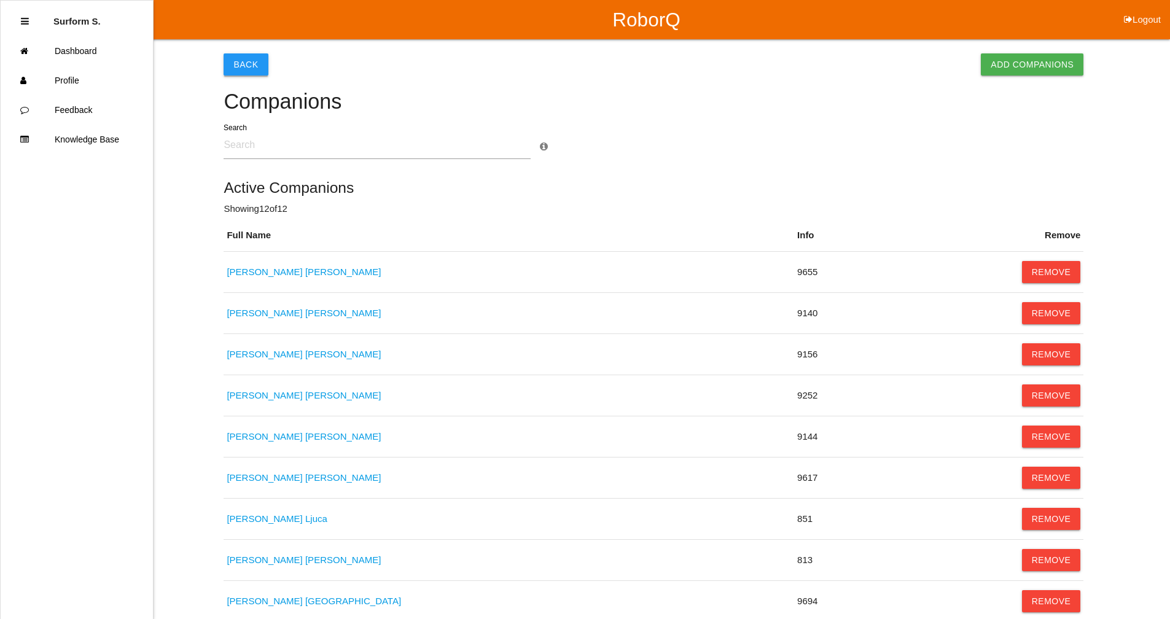
click at [247, 63] on button "Back" at bounding box center [245, 64] width 44 height 22
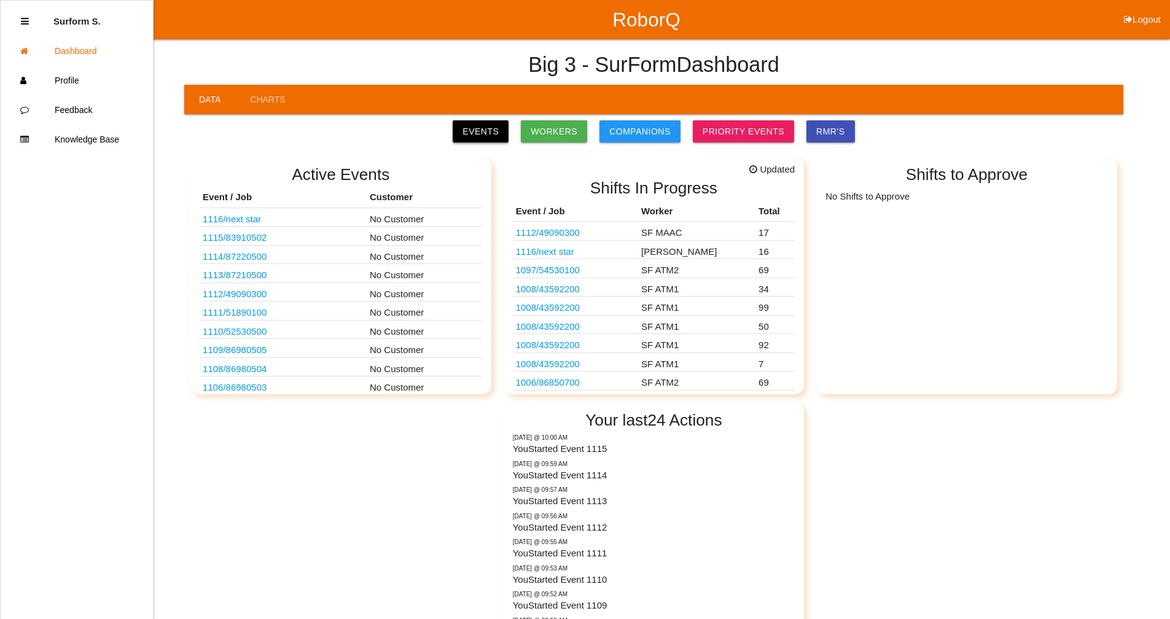
click at [497, 137] on link "Events" at bounding box center [481, 131] width 56 height 22
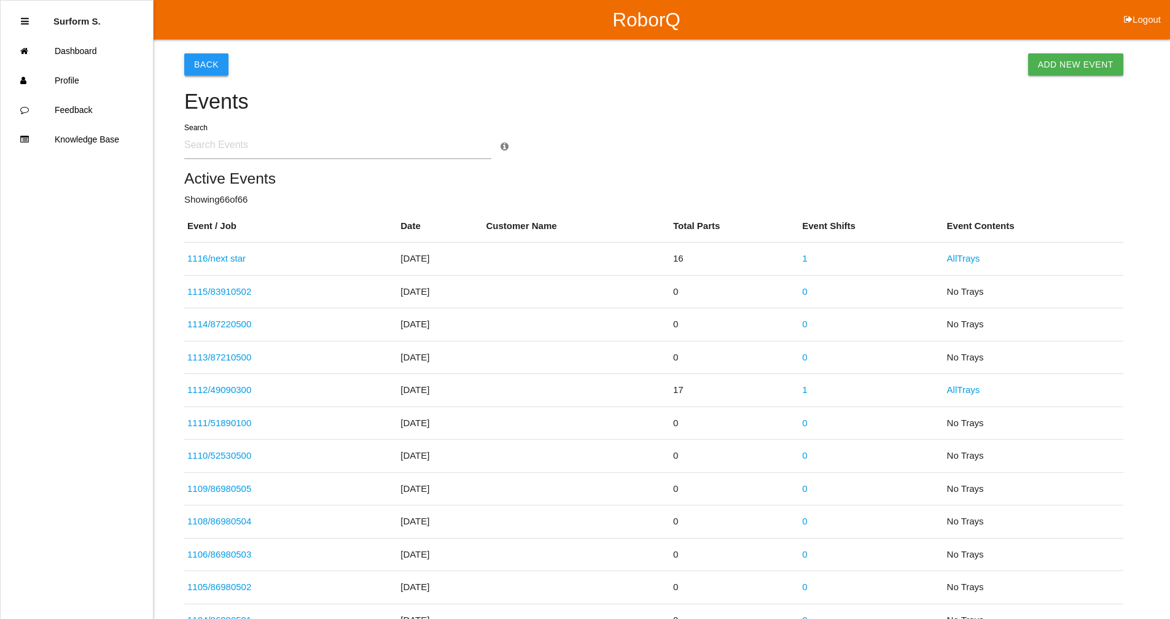
click at [203, 60] on button "Back" at bounding box center [206, 64] width 44 height 22
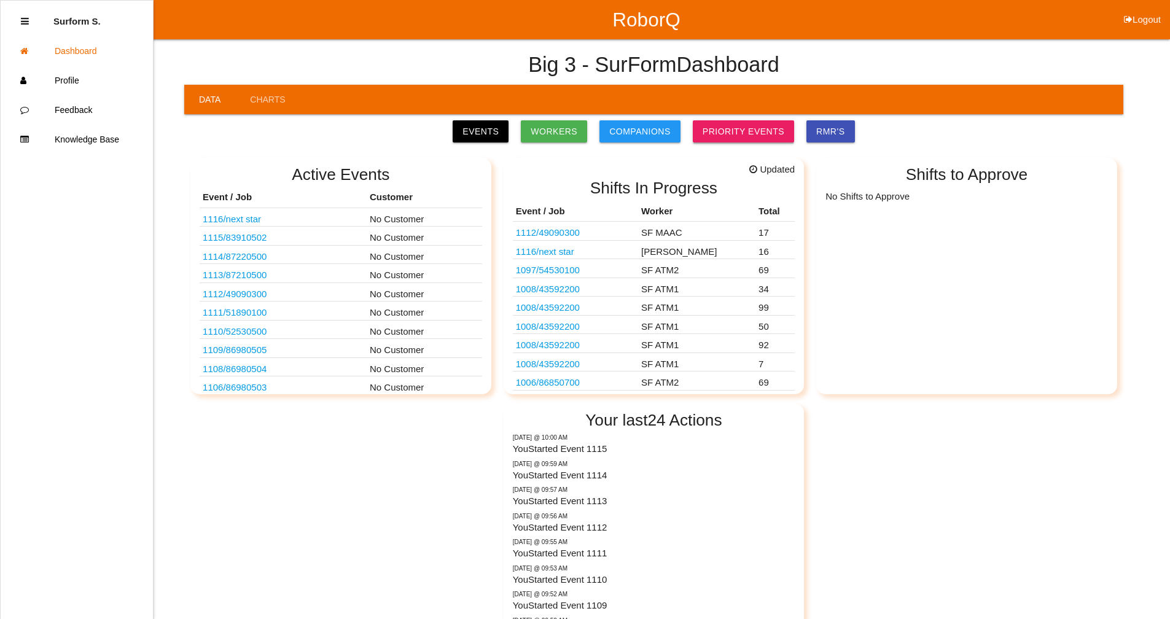
click at [746, 130] on link "Priority Events" at bounding box center [743, 131] width 101 height 22
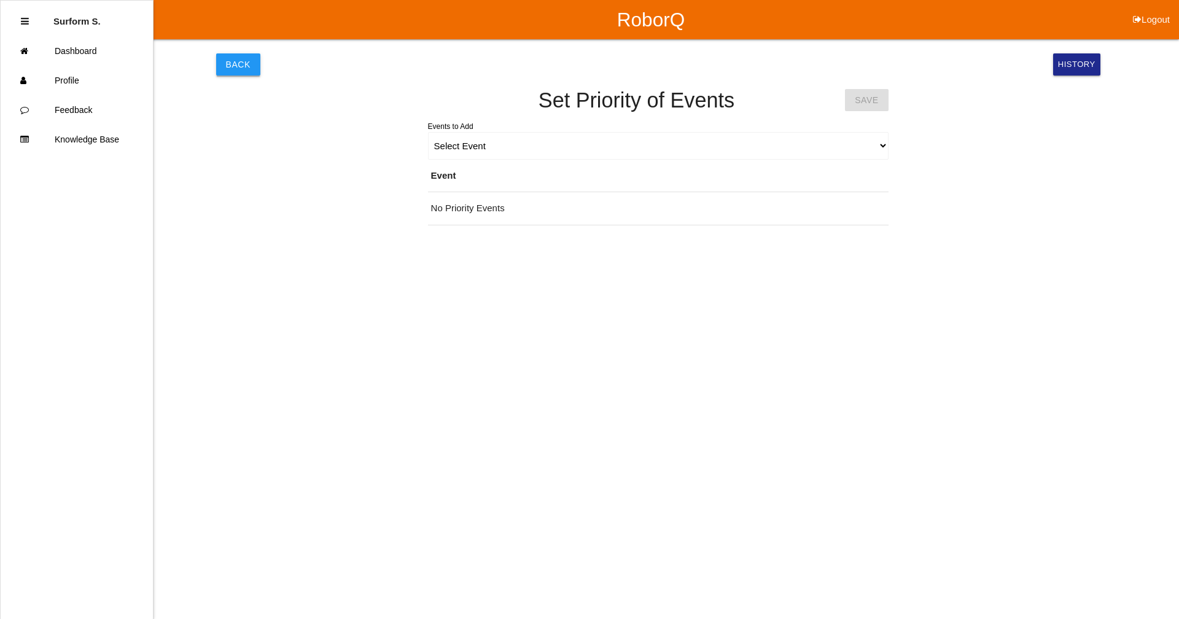
click at [238, 68] on button "Back" at bounding box center [238, 64] width 44 height 22
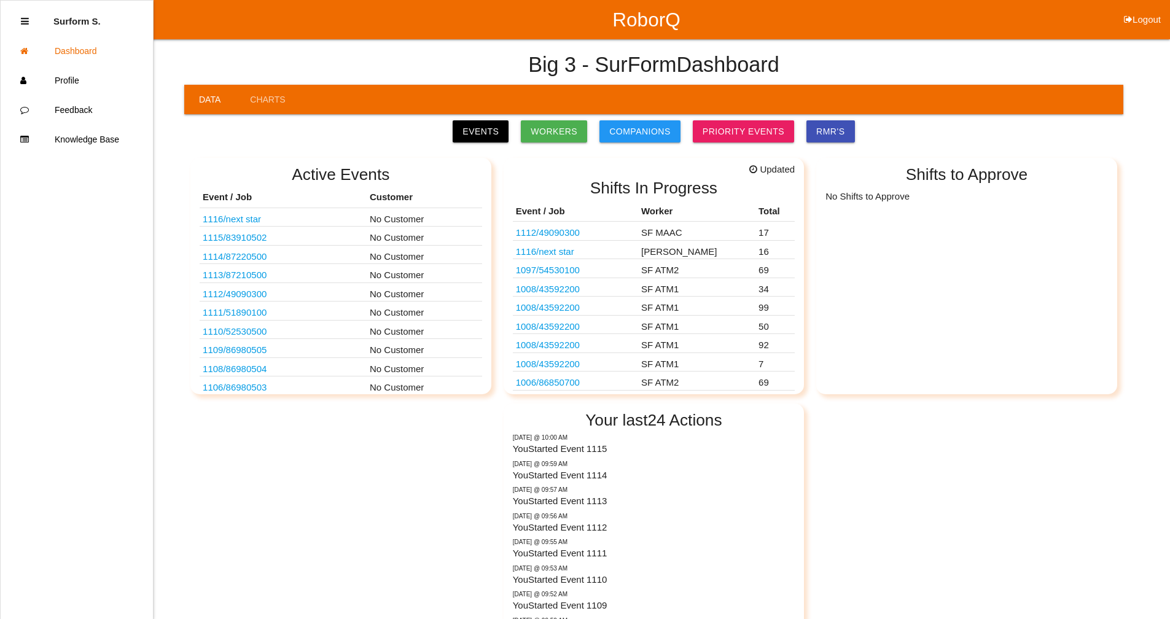
click at [19, 23] on ul "Surform S. Dashboard Profile Feedback Knowledge Base" at bounding box center [76, 309] width 153 height 619
click at [27, 20] on icon at bounding box center [25, 21] width 8 height 9
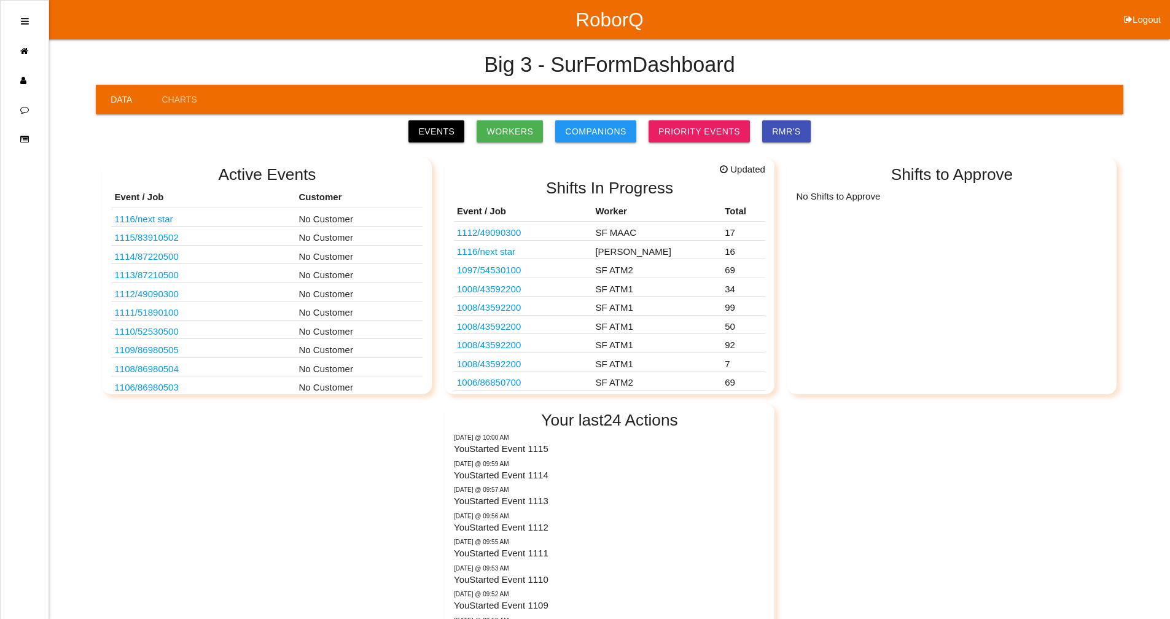
click at [27, 20] on icon at bounding box center [25, 21] width 8 height 9
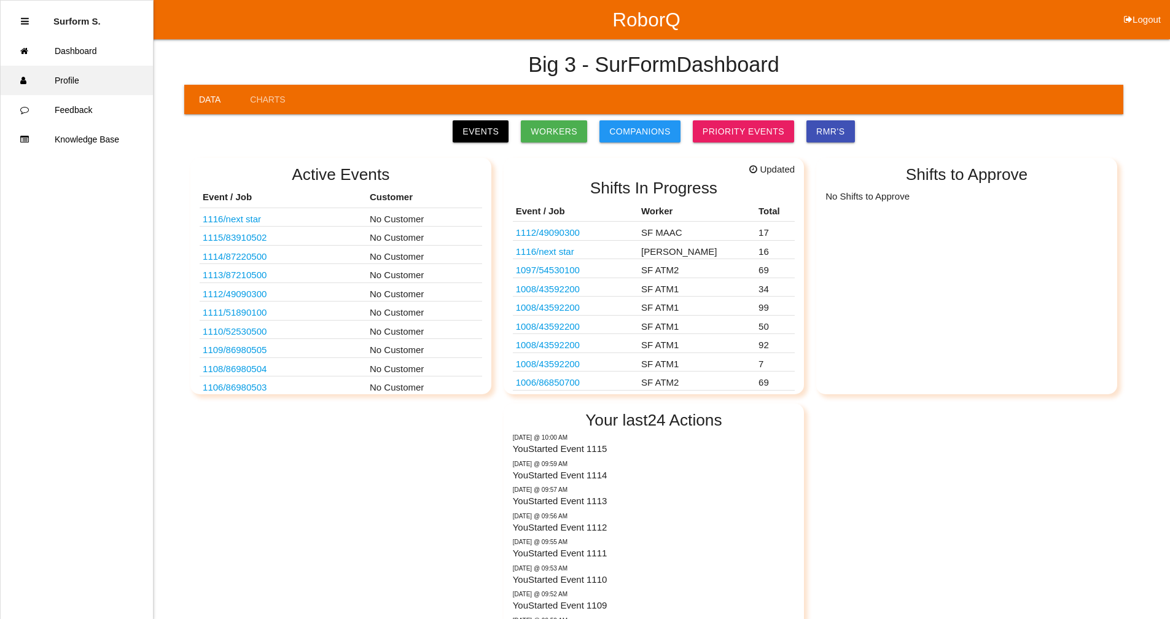
click at [73, 83] on link "Profile" at bounding box center [77, 80] width 152 height 29
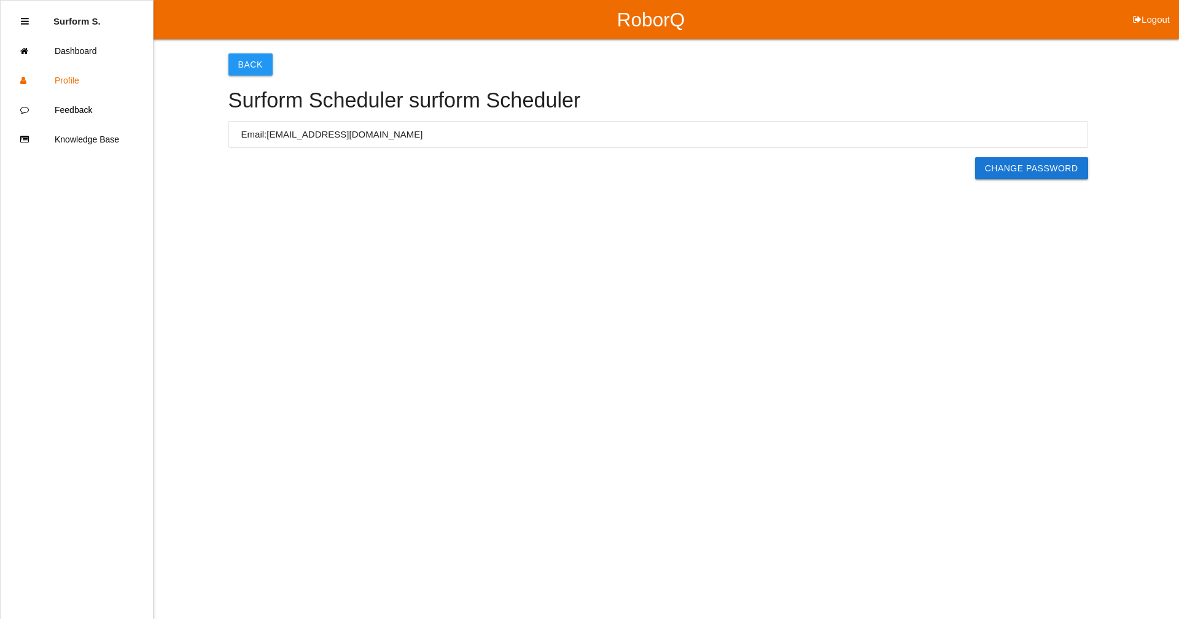
click at [28, 19] on icon at bounding box center [25, 21] width 8 height 9
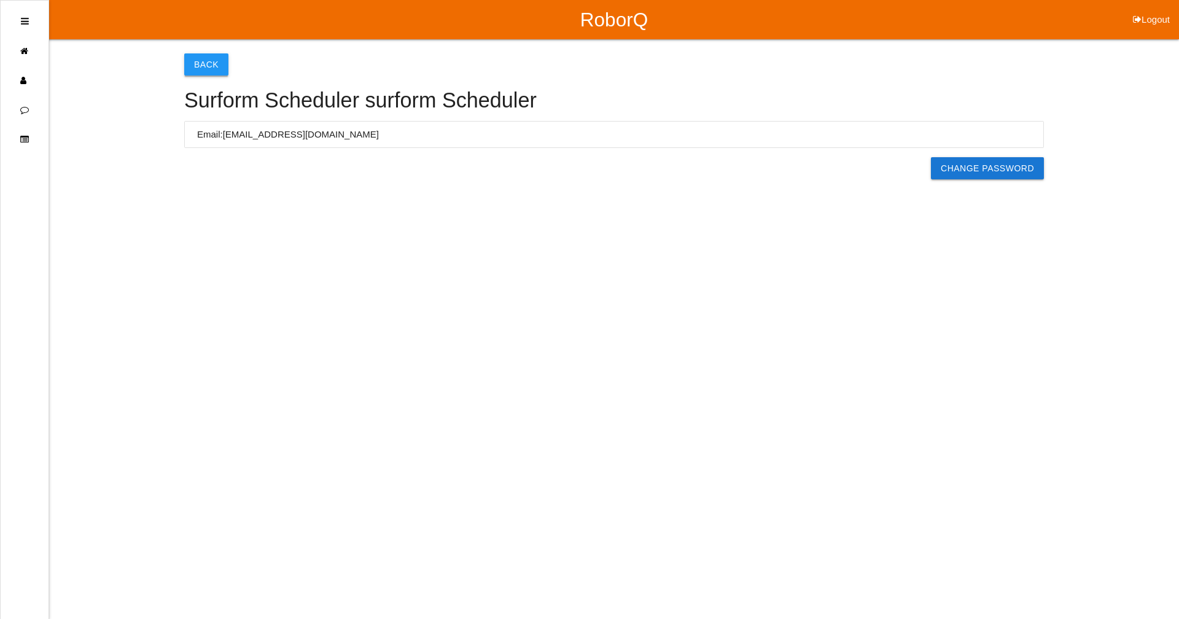
click at [211, 63] on button "Back" at bounding box center [206, 64] width 44 height 22
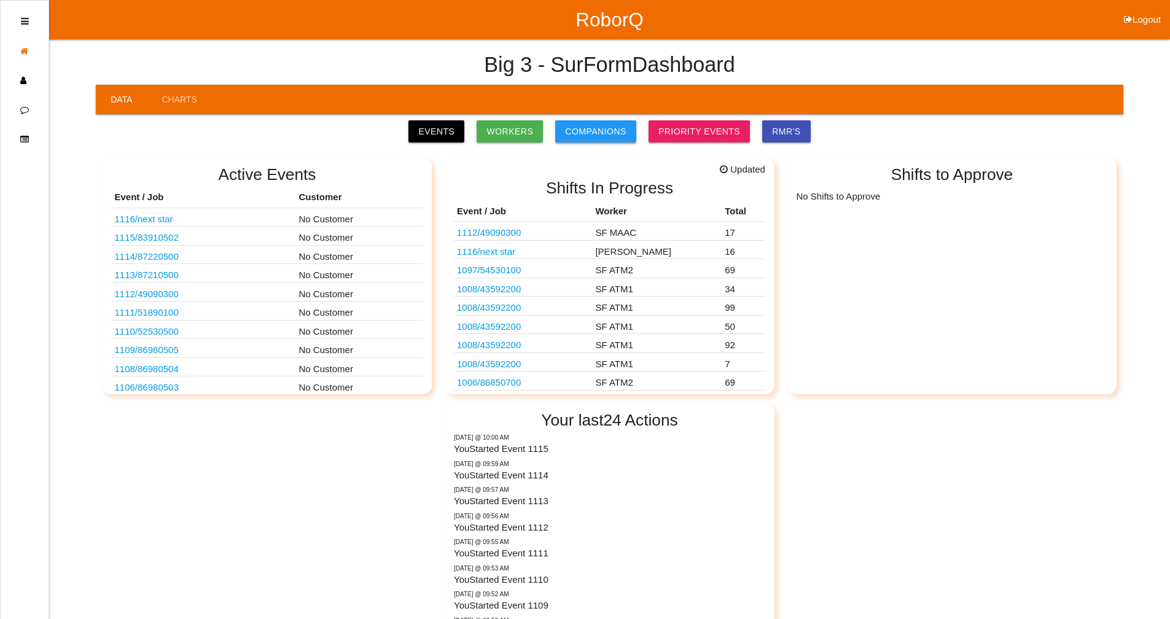
click at [597, 128] on link "Companions" at bounding box center [595, 131] width 81 height 22
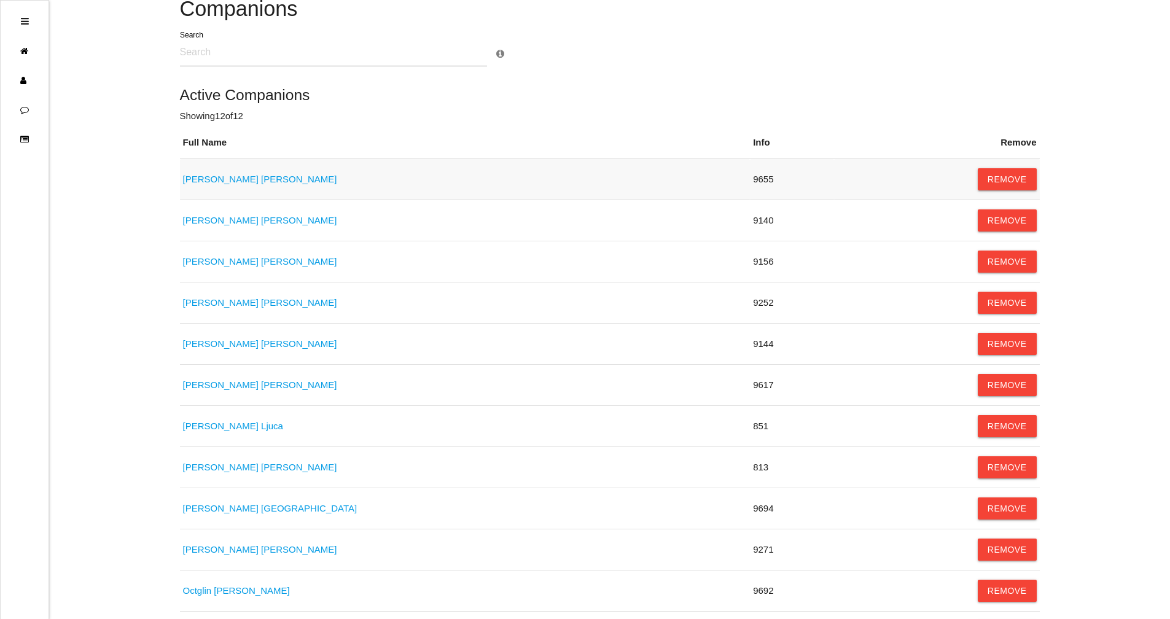
scroll to position [216, 0]
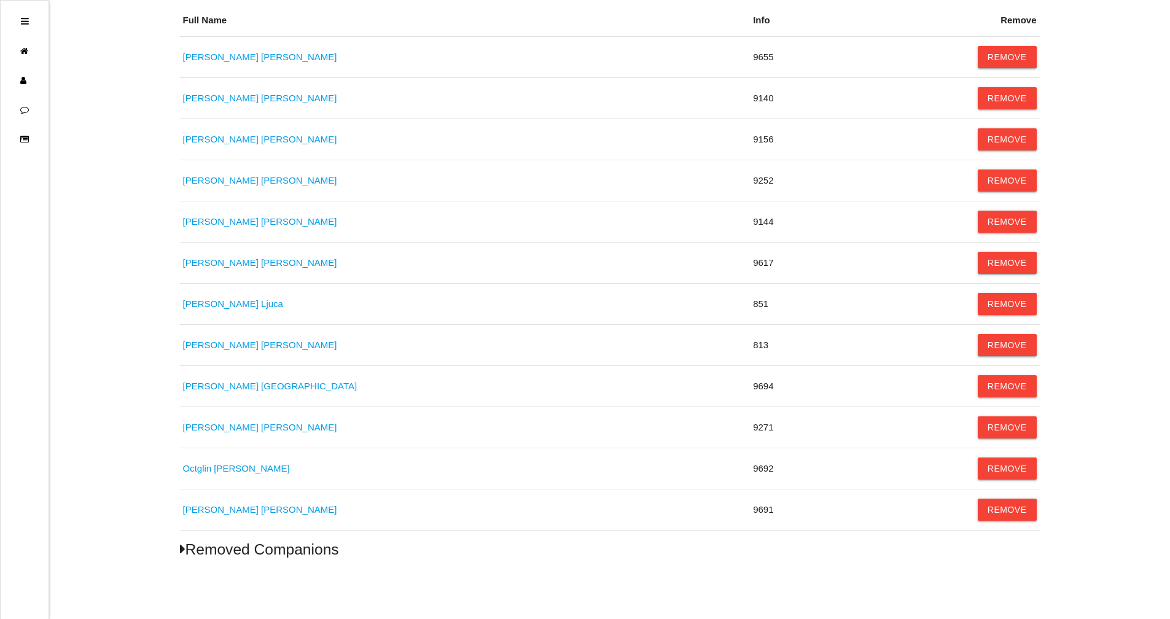
click at [183, 548] on icon at bounding box center [183, 549] width 6 height 15
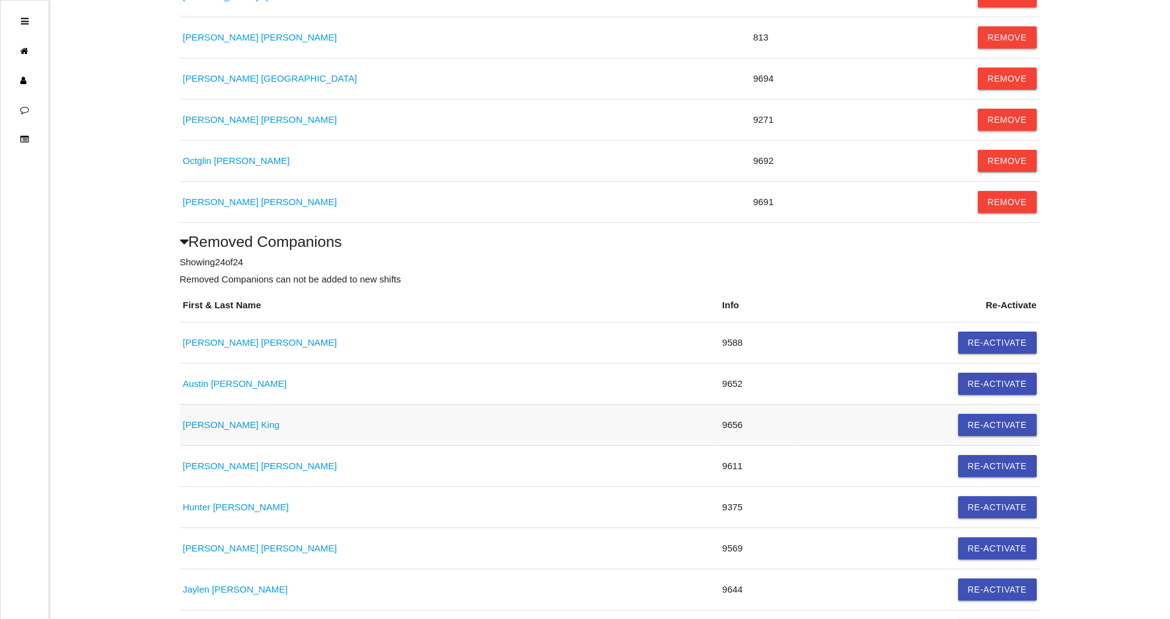
scroll to position [584, 0]
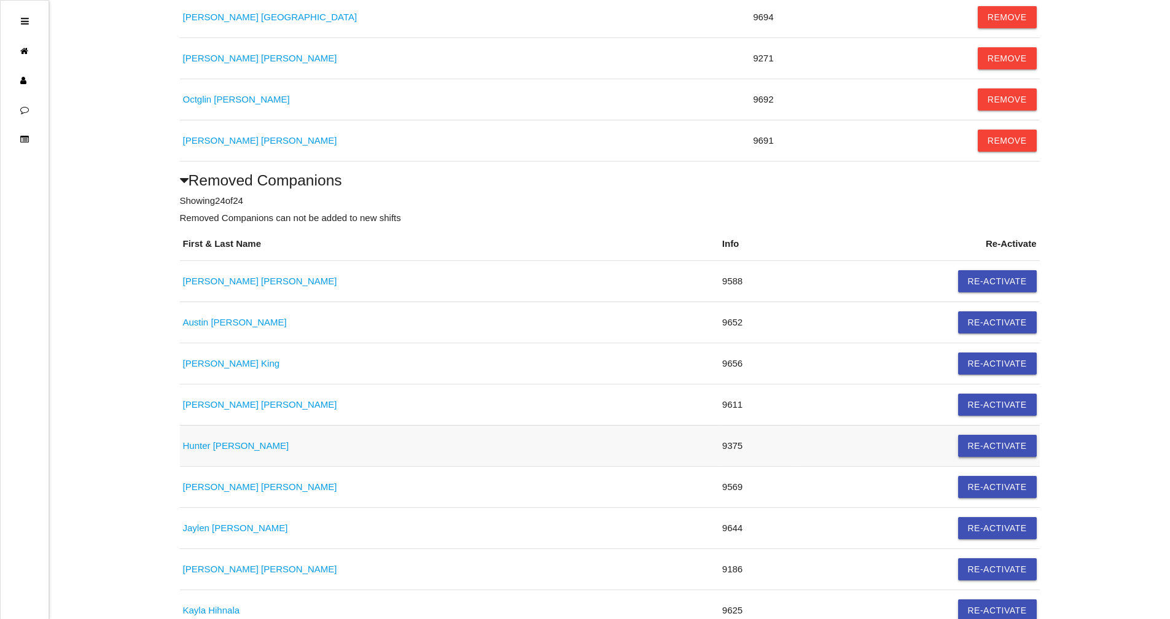
click at [976, 443] on button "Re-Activate" at bounding box center [997, 446] width 79 height 22
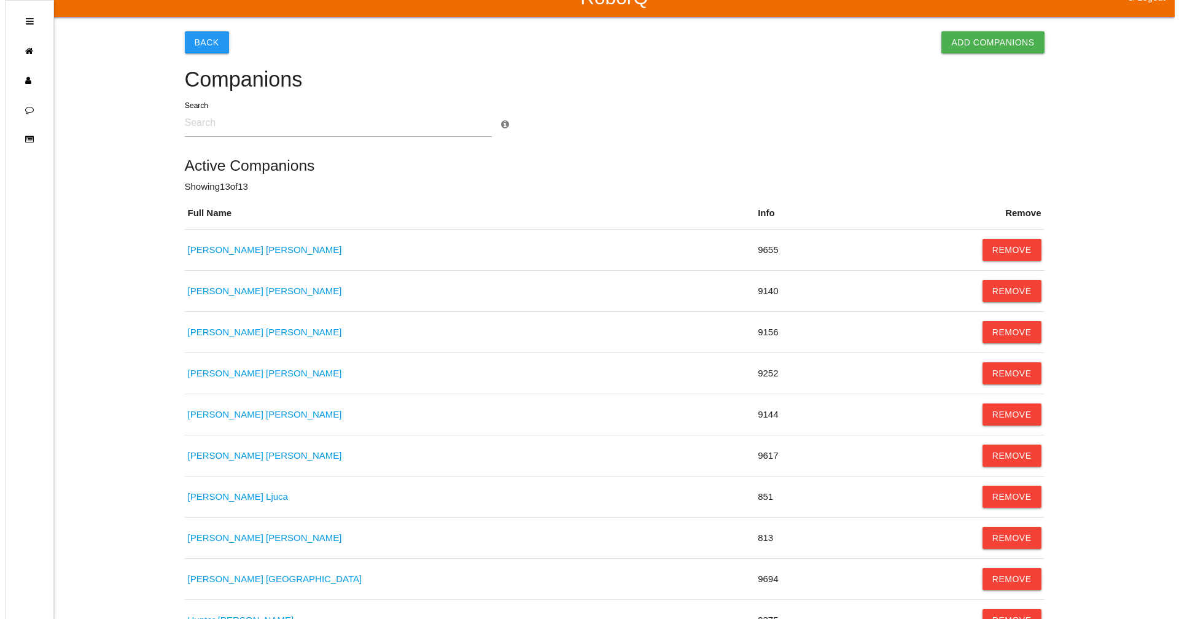
scroll to position [0, 0]
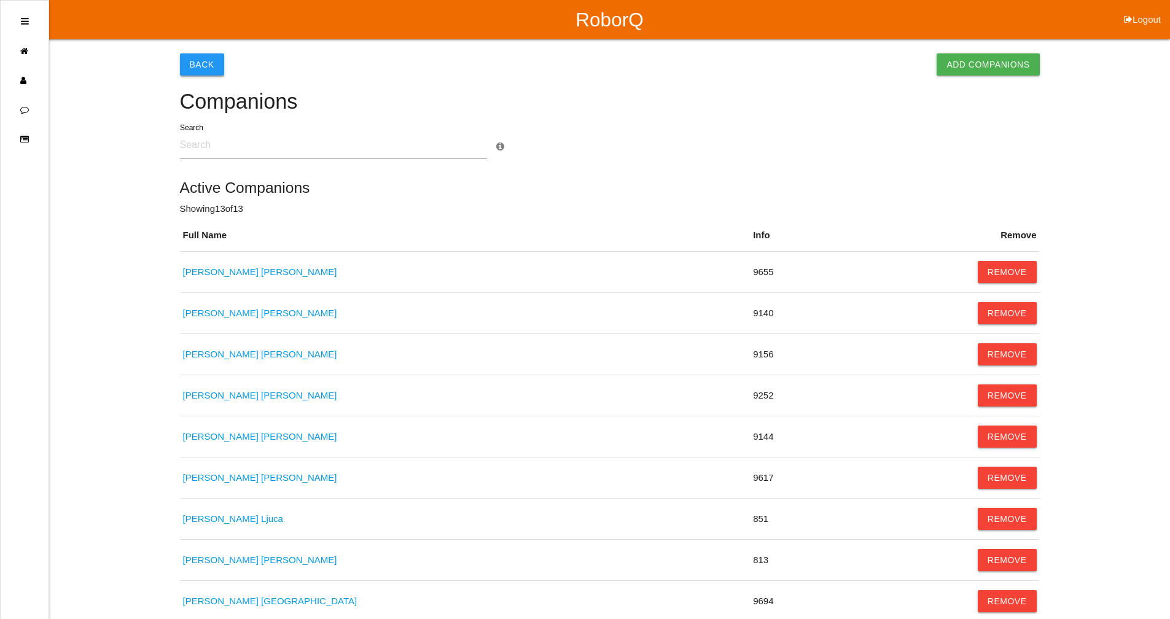
click at [202, 66] on button "Back" at bounding box center [202, 64] width 44 height 22
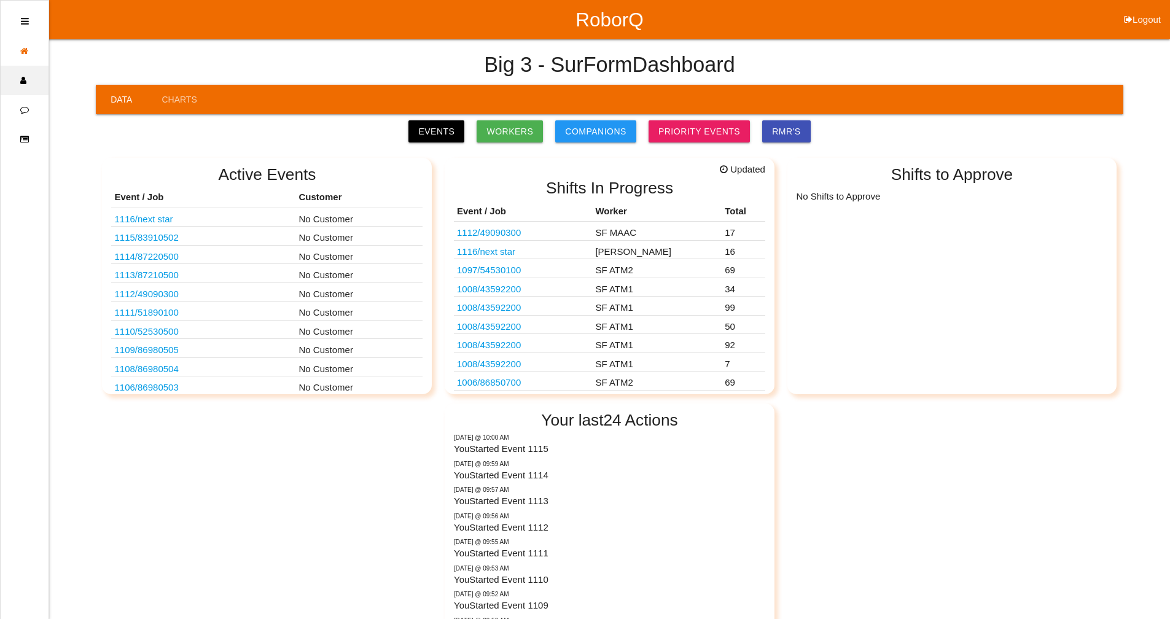
click at [25, 78] on icon at bounding box center [27, 80] width 15 height 29
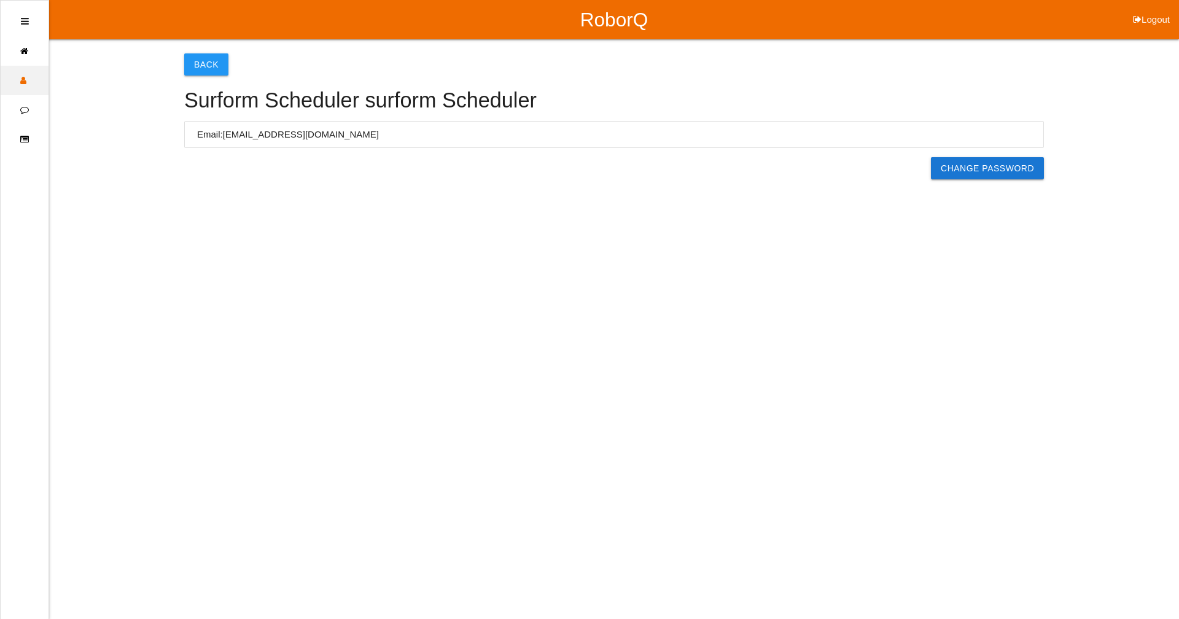
click at [25, 78] on icon at bounding box center [27, 80] width 15 height 29
click at [28, 104] on icon at bounding box center [27, 109] width 15 height 29
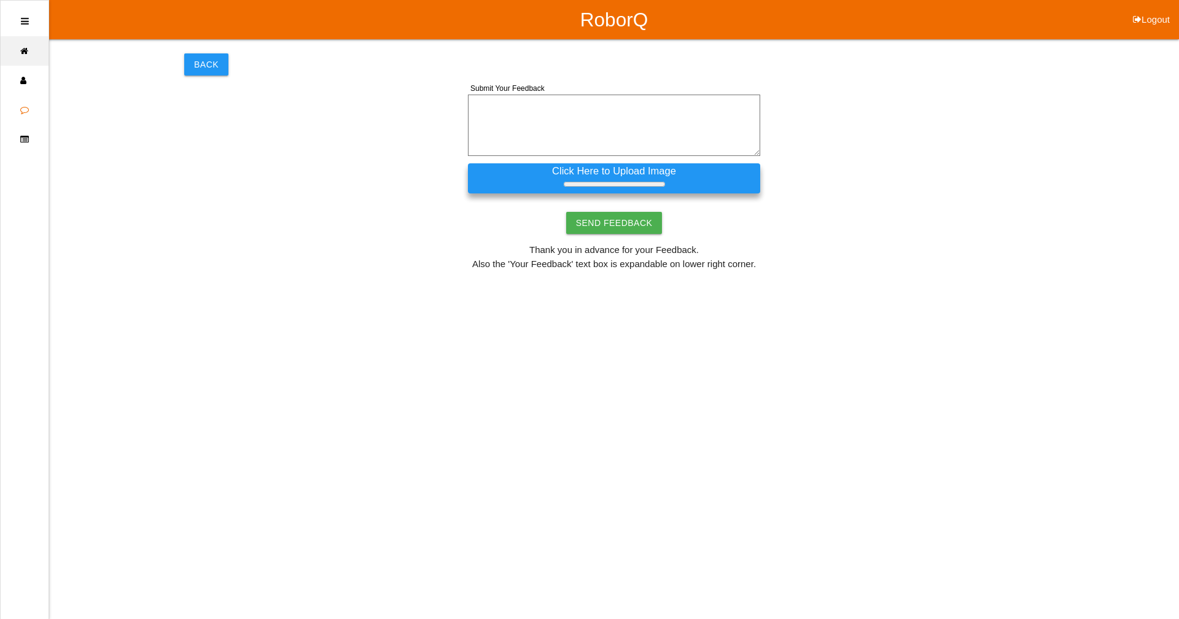
click at [25, 52] on icon at bounding box center [27, 50] width 15 height 29
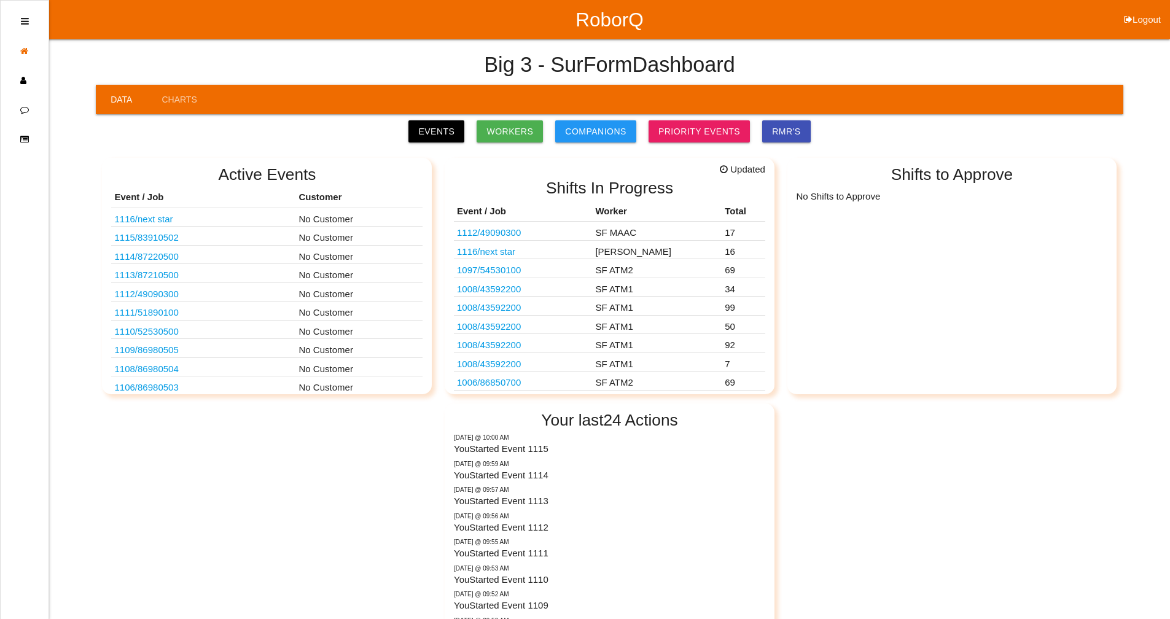
click at [1141, 9] on button "Logout" at bounding box center [1141, 4] width 55 height 9
select select "Supervisor"
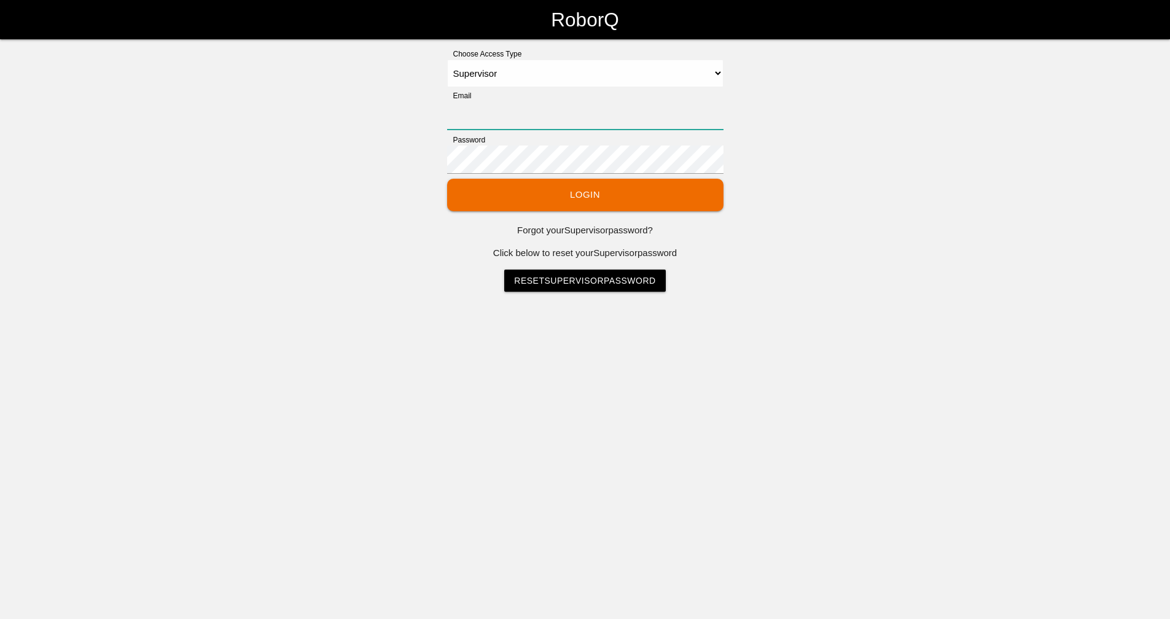
type input "[EMAIL_ADDRESS][DOMAIN_NAME]"
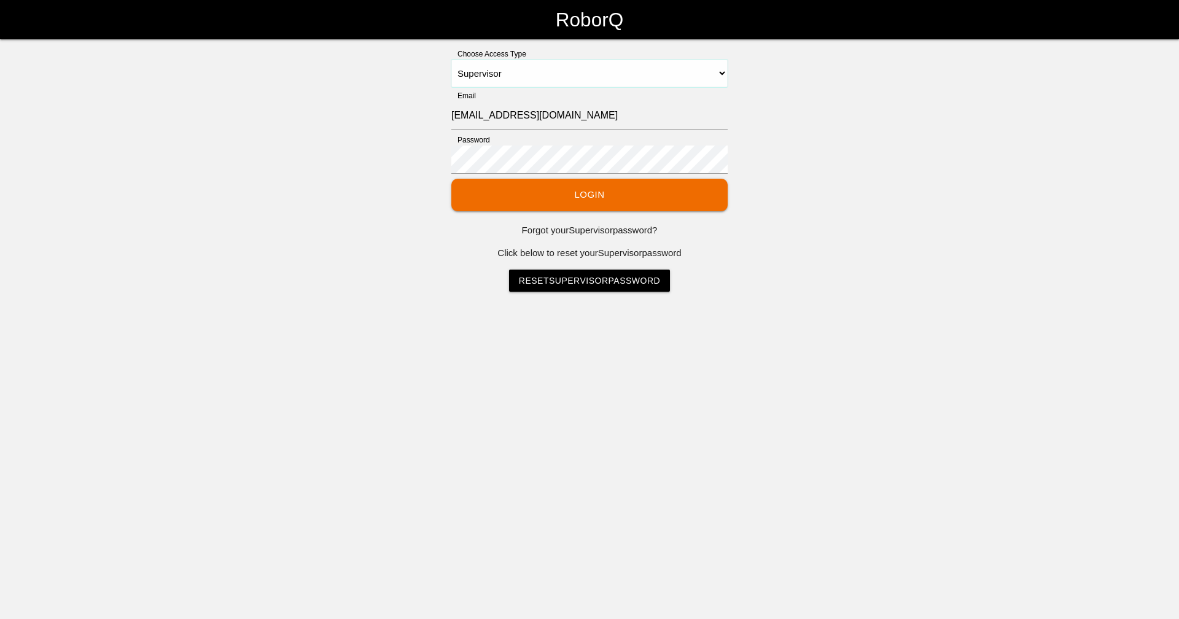
click at [715, 74] on select "Select Access Type Admin Customer Supervisor Worker" at bounding box center [589, 74] width 276 height 28
click at [451, 60] on select "Select Access Type Admin Customer Supervisor Worker" at bounding box center [589, 74] width 276 height 28
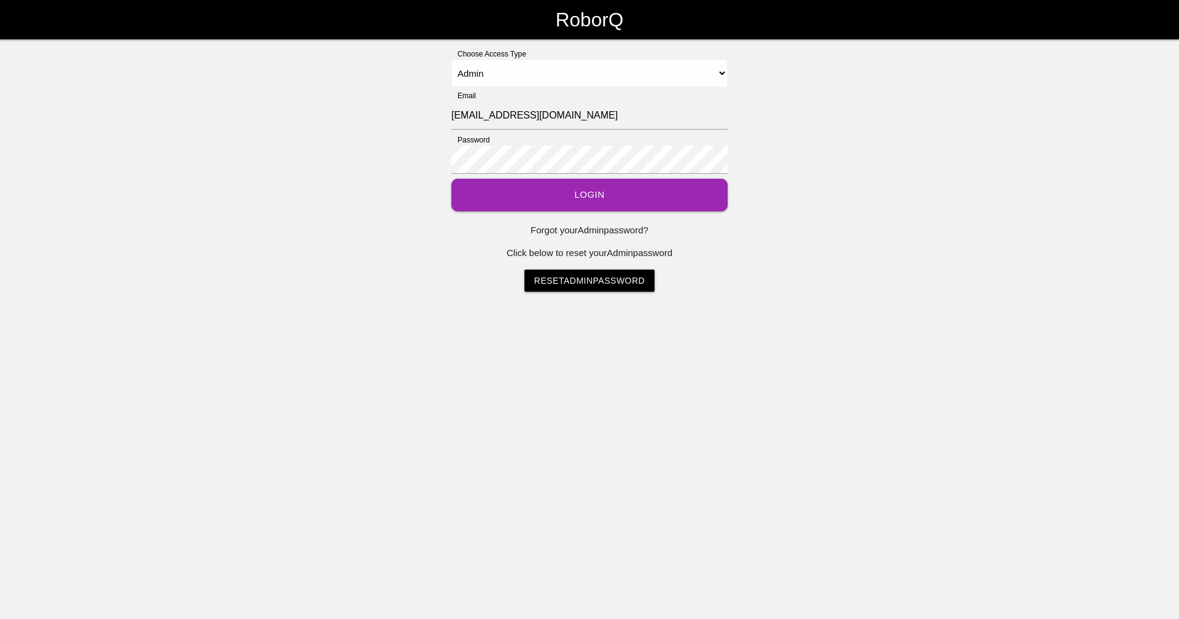
click at [561, 195] on button "Login" at bounding box center [589, 195] width 276 height 33
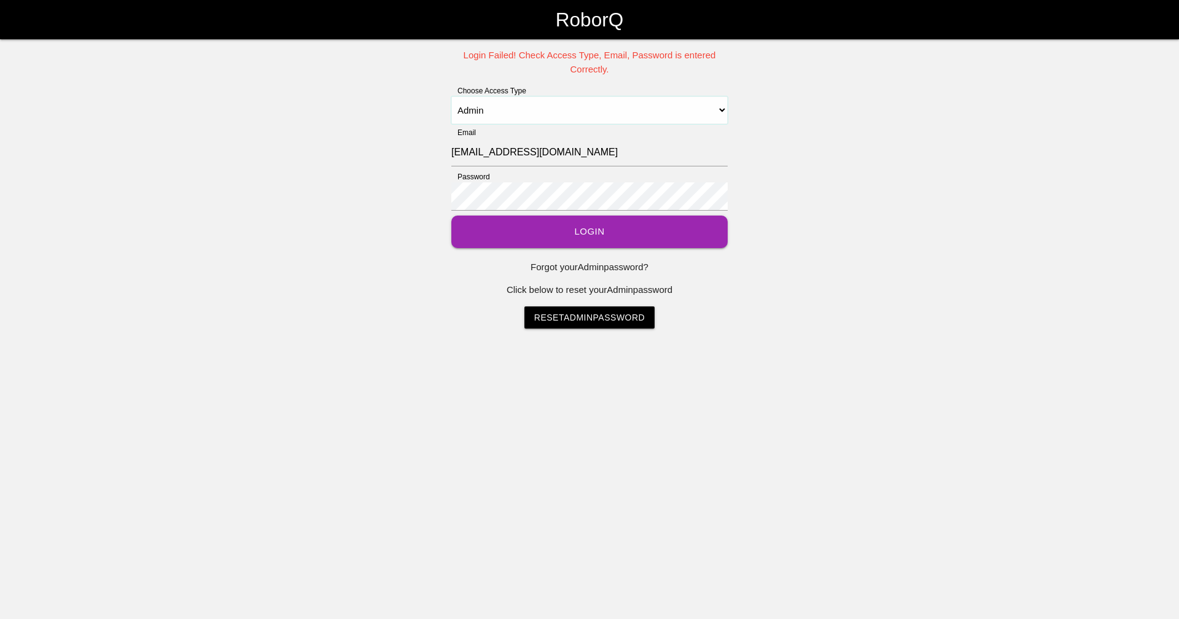
click at [721, 104] on select "Select Access Type Admin Customer Supervisor Worker" at bounding box center [589, 110] width 276 height 28
click at [451, 96] on select "Select Access Type Admin Customer Supervisor Worker" at bounding box center [589, 110] width 276 height 28
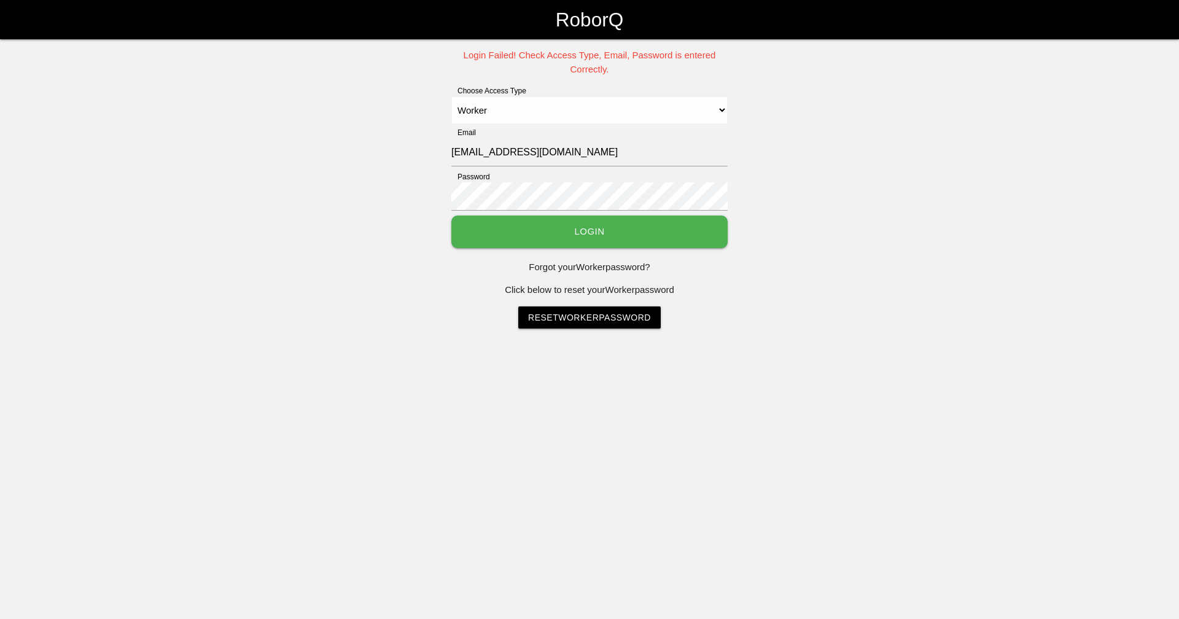
click at [583, 233] on button "Login" at bounding box center [589, 232] width 276 height 33
click at [721, 113] on select "Select Access Type Admin Customer Supervisor Worker" at bounding box center [589, 110] width 276 height 28
select select "Supervisor"
click at [451, 96] on select "Select Access Type Admin Customer Supervisor Worker" at bounding box center [589, 110] width 276 height 28
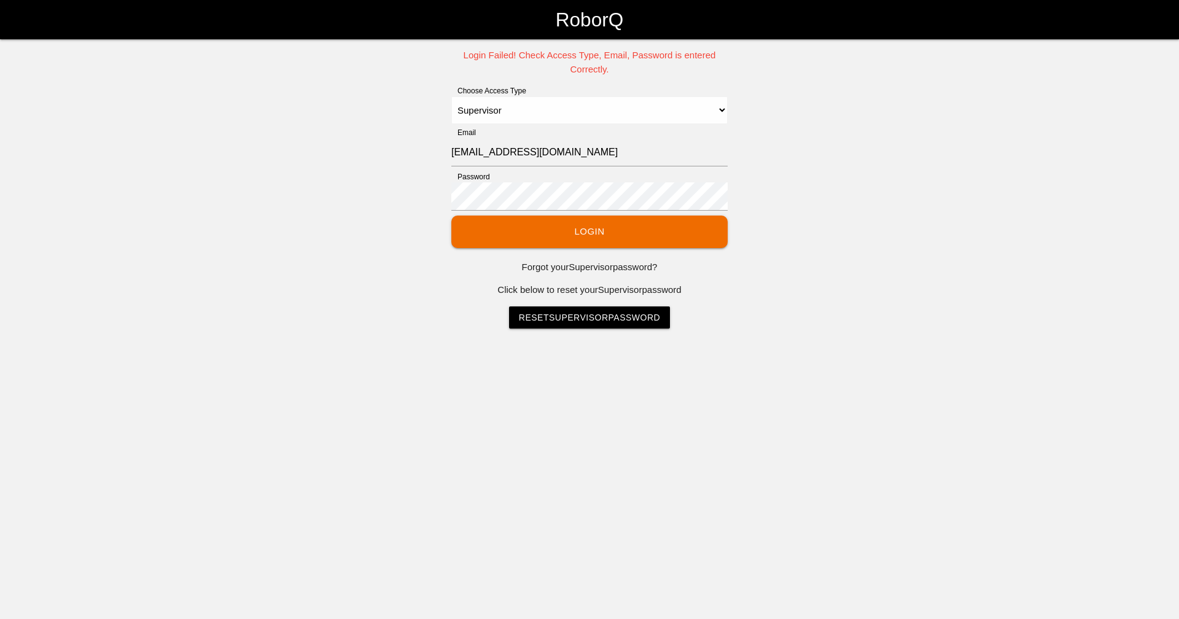
click at [852, 146] on div "Login Failed! Check Access Type, Email, Password is entered Correctly. Choose A…" at bounding box center [589, 189] width 1179 height 280
